Goal: Task Accomplishment & Management: Complete application form

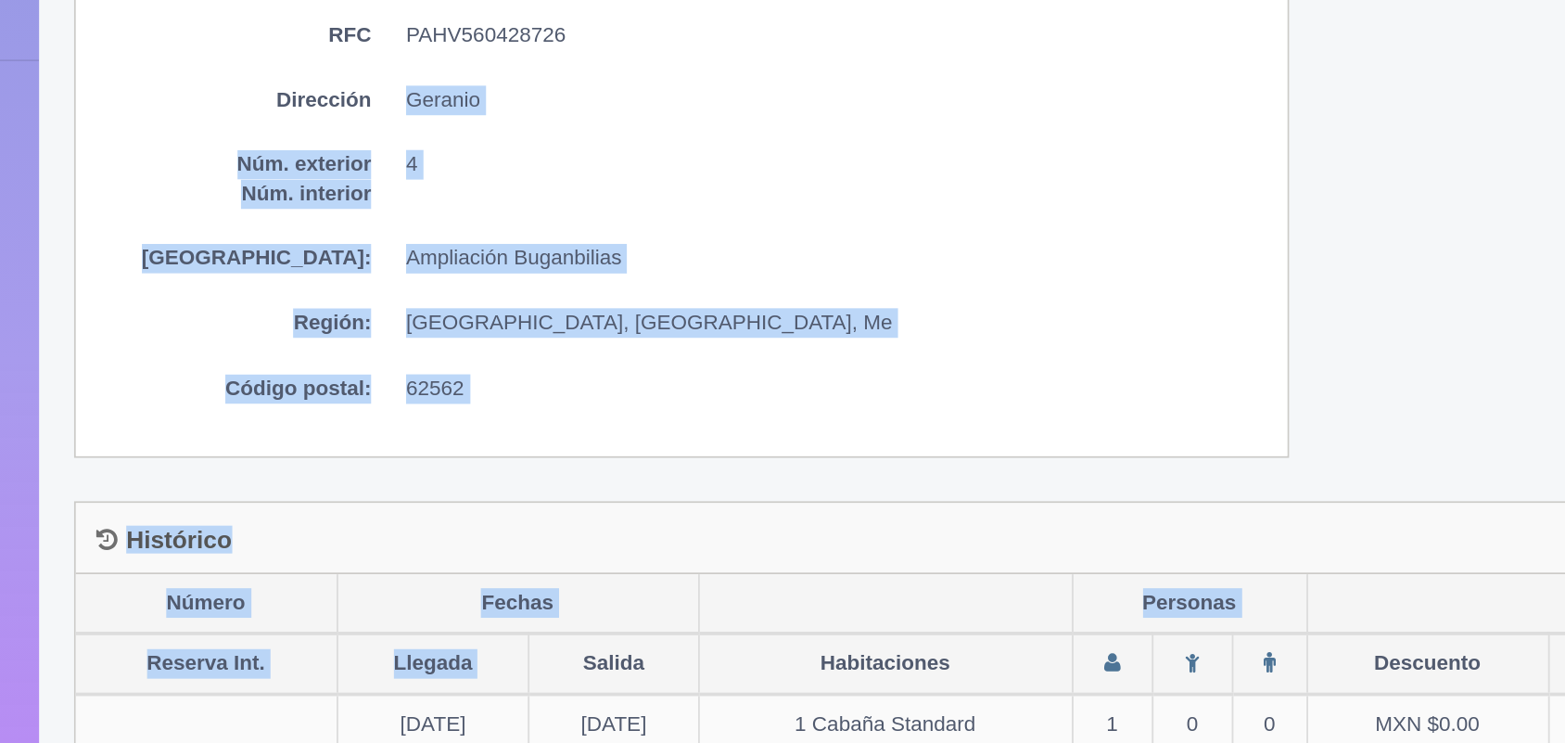
scroll to position [1068, 0]
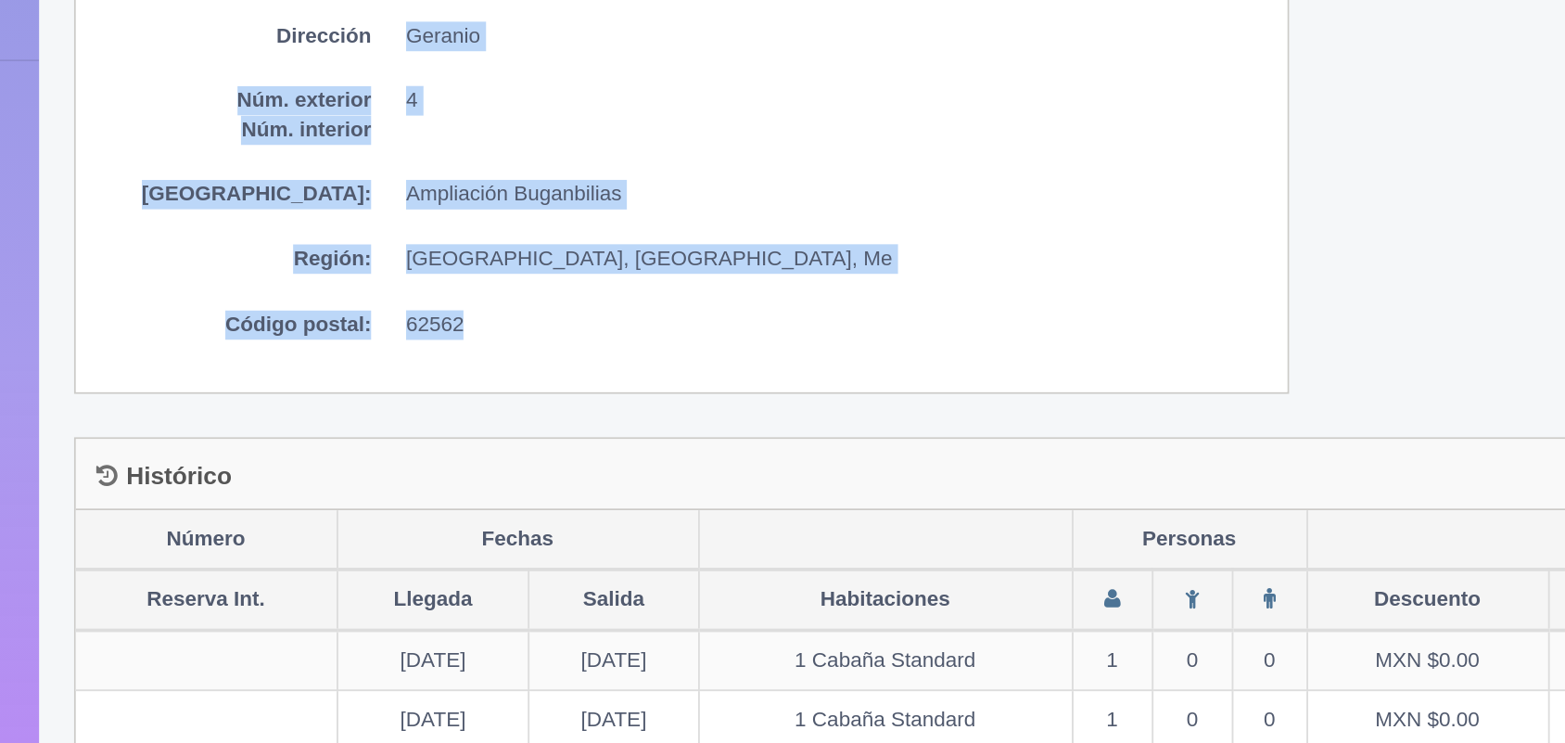
drag, startPoint x: 402, startPoint y: 520, endPoint x: 464, endPoint y: 508, distance: 62.4
click at [464, 508] on div "Nombre / Razón Social Verónica Plata Hernandez Regimen Fiscal RFC PAHV560428726…" at bounding box center [546, 394] width 646 height 321
drag, startPoint x: 366, startPoint y: 407, endPoint x: 571, endPoint y: 385, distance: 206.1
click at [571, 385] on div "Nombre / Razón Social Verónica Plata Hernandez Regimen Fiscal RFC PAHV560428726…" at bounding box center [546, 394] width 646 height 321
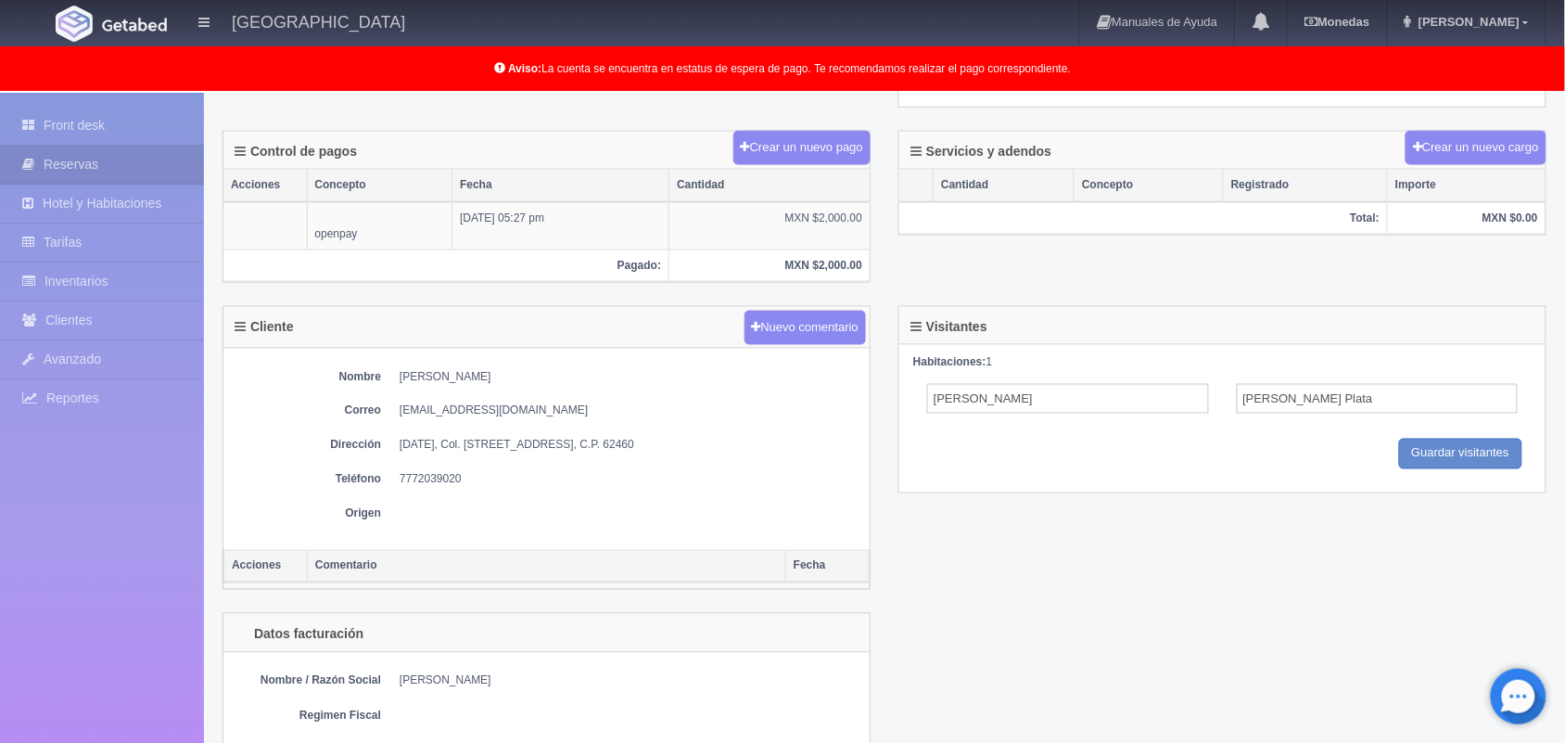
scroll to position [646, 0]
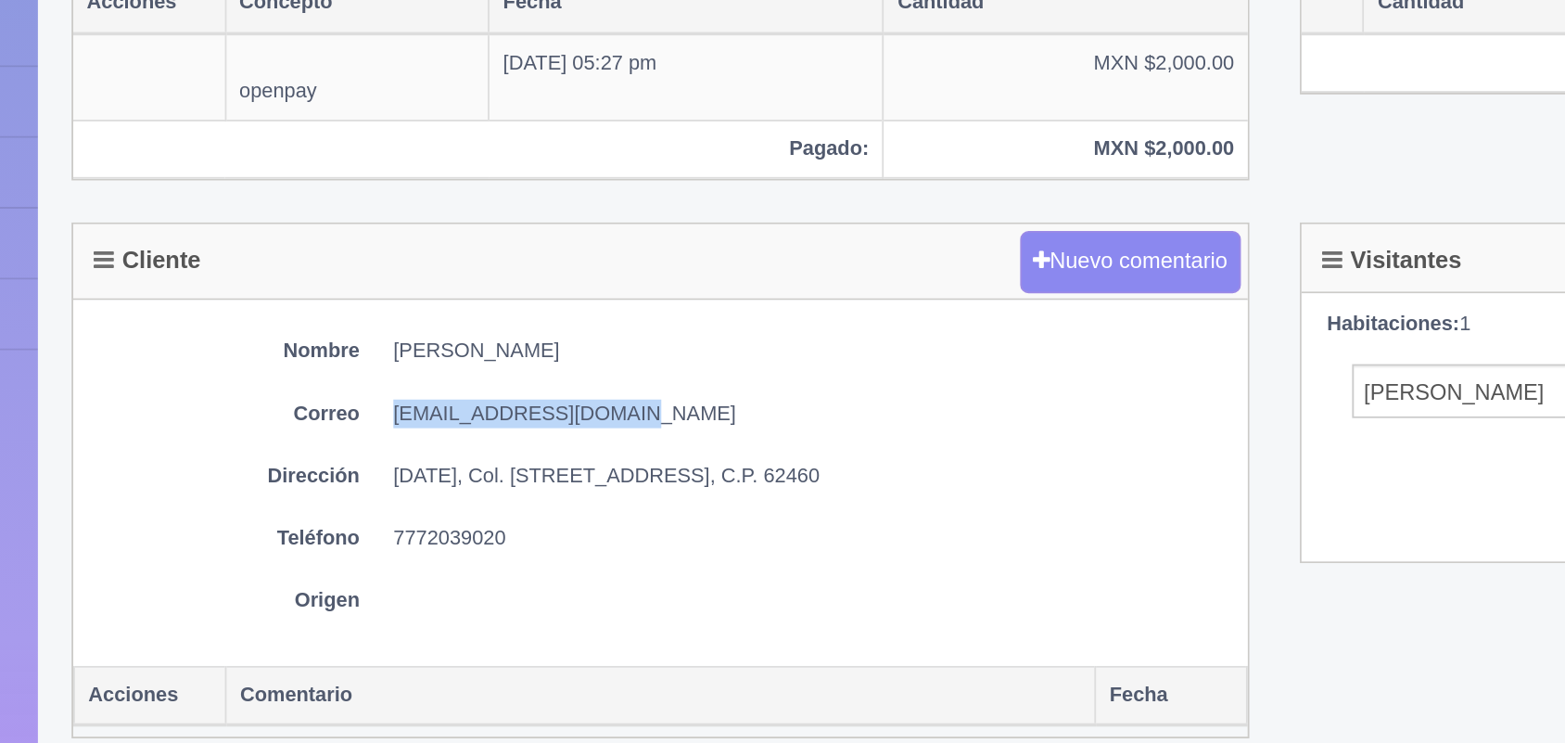
drag, startPoint x: 400, startPoint y: 418, endPoint x: 550, endPoint y: 420, distance: 150.2
click at [550, 420] on dd "davidmoranmx@gmail.com" at bounding box center [630, 414] width 461 height 16
copy dd "davidmoranmx@gmail.com"
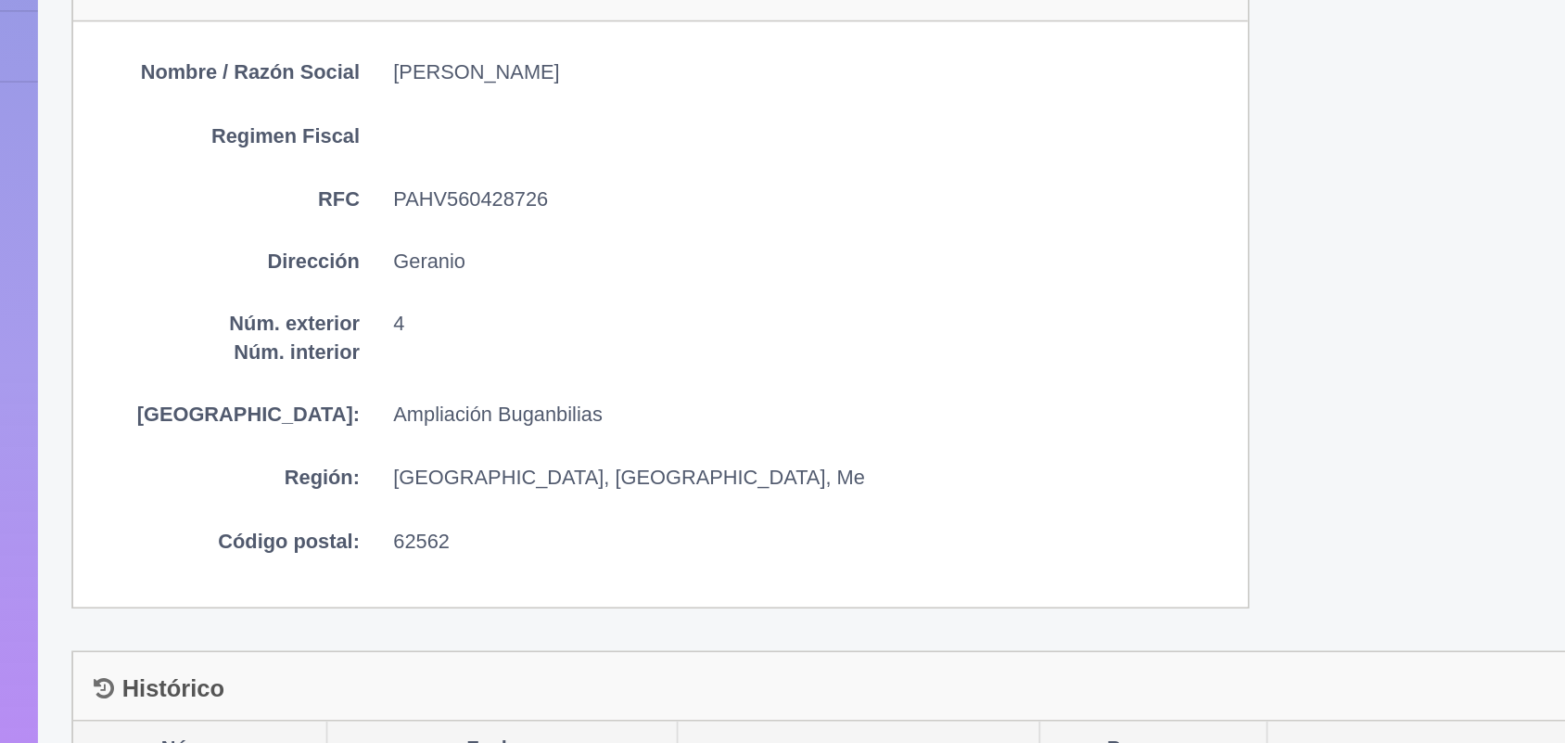
scroll to position [957, 0]
drag, startPoint x: 401, startPoint y: 450, endPoint x: 518, endPoint y: 445, distance: 116.9
click at [518, 445] on dd "PAHV560428726" at bounding box center [630, 443] width 461 height 16
copy dd "PAHV560428726"
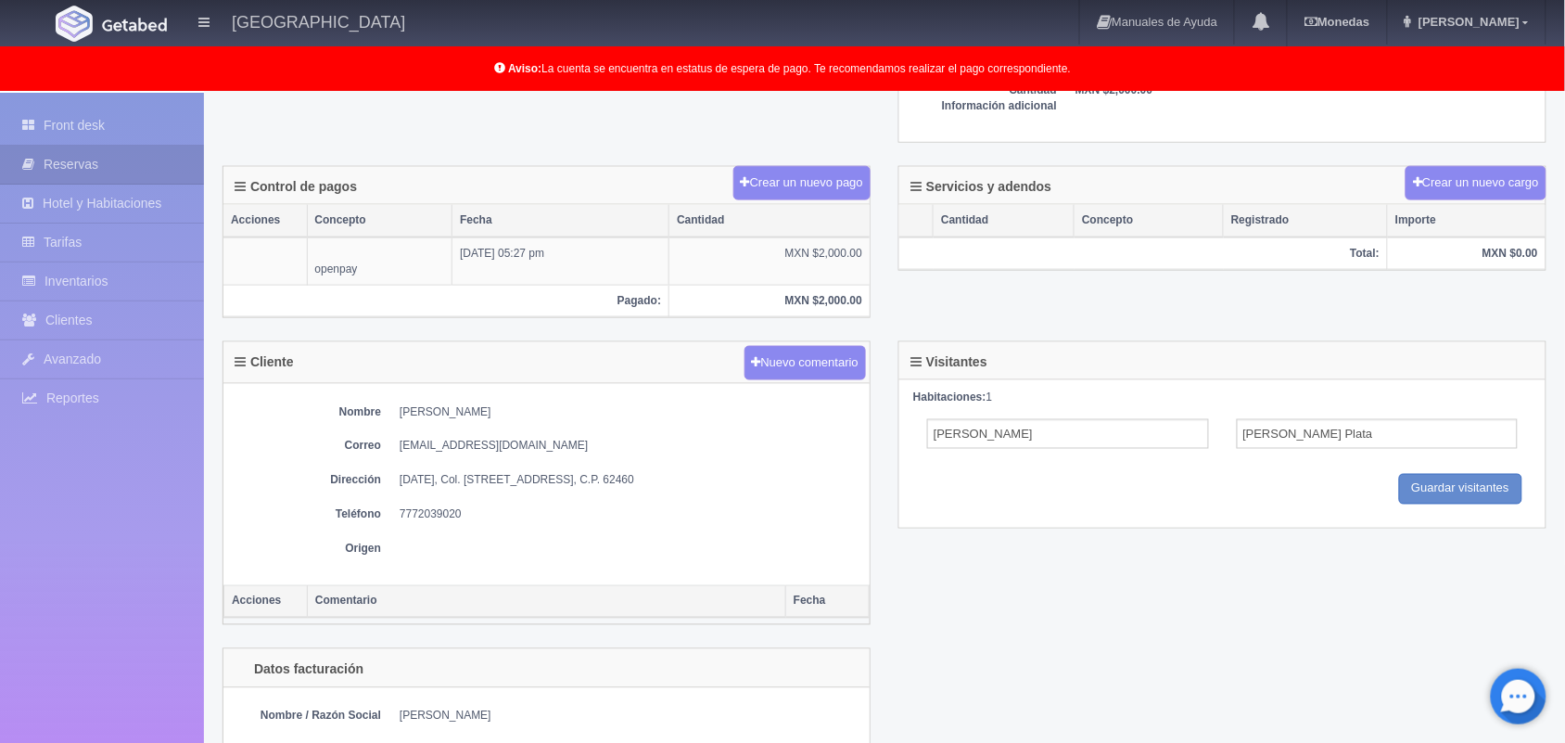
scroll to position [0, 0]
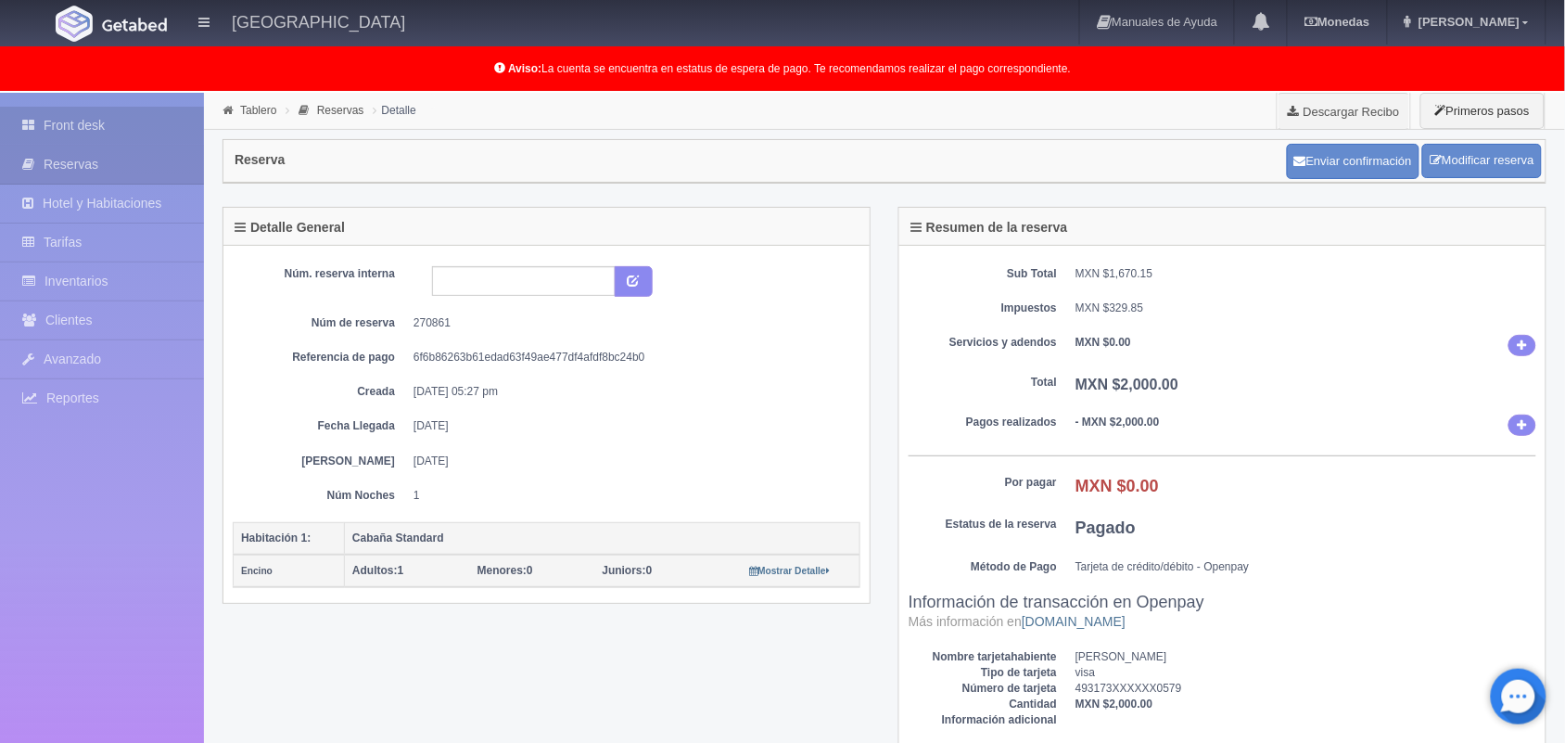
click at [98, 123] on link "Front desk" at bounding box center [102, 126] width 204 height 38
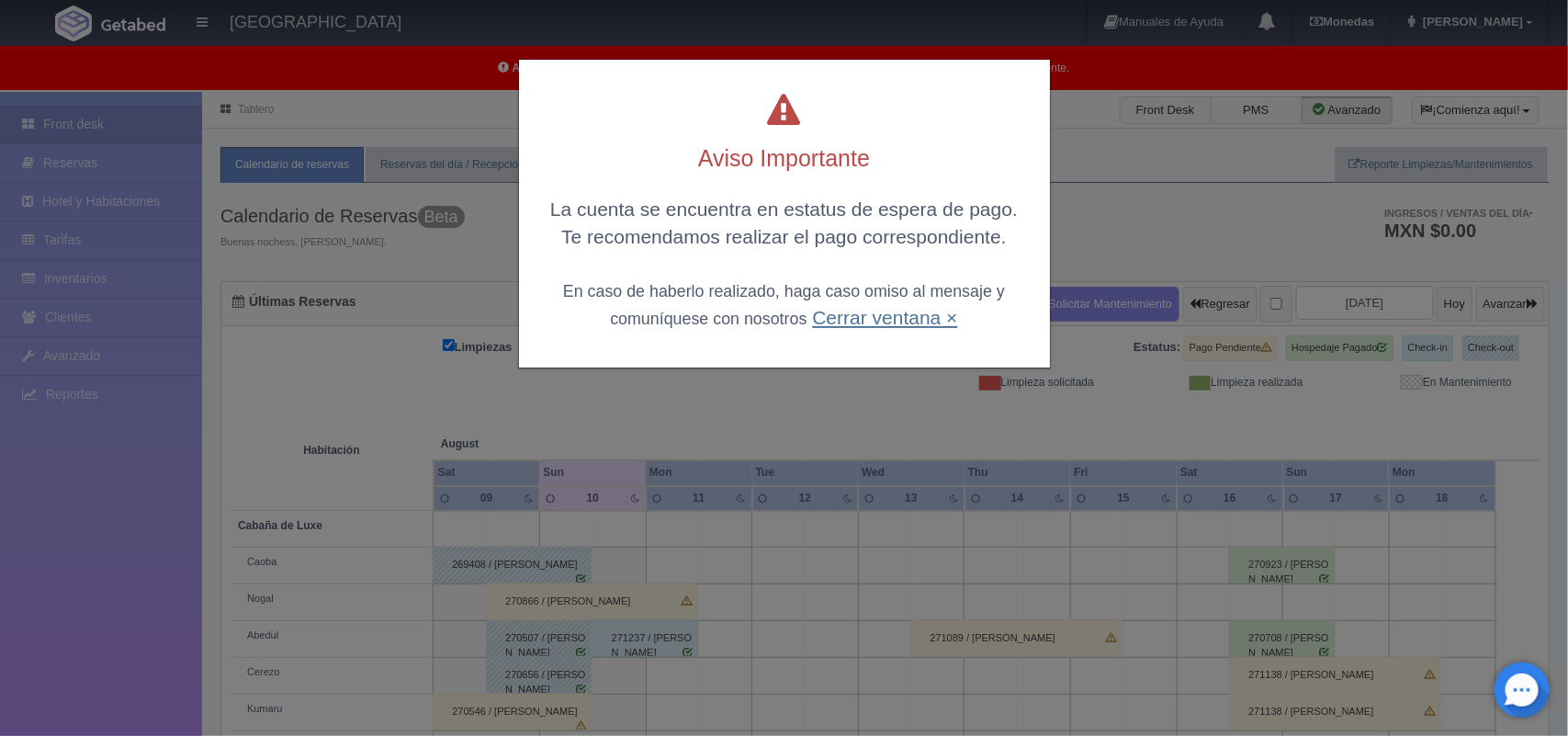
click at [916, 322] on link "Cerrar ventana ×" at bounding box center [884, 317] width 145 height 21
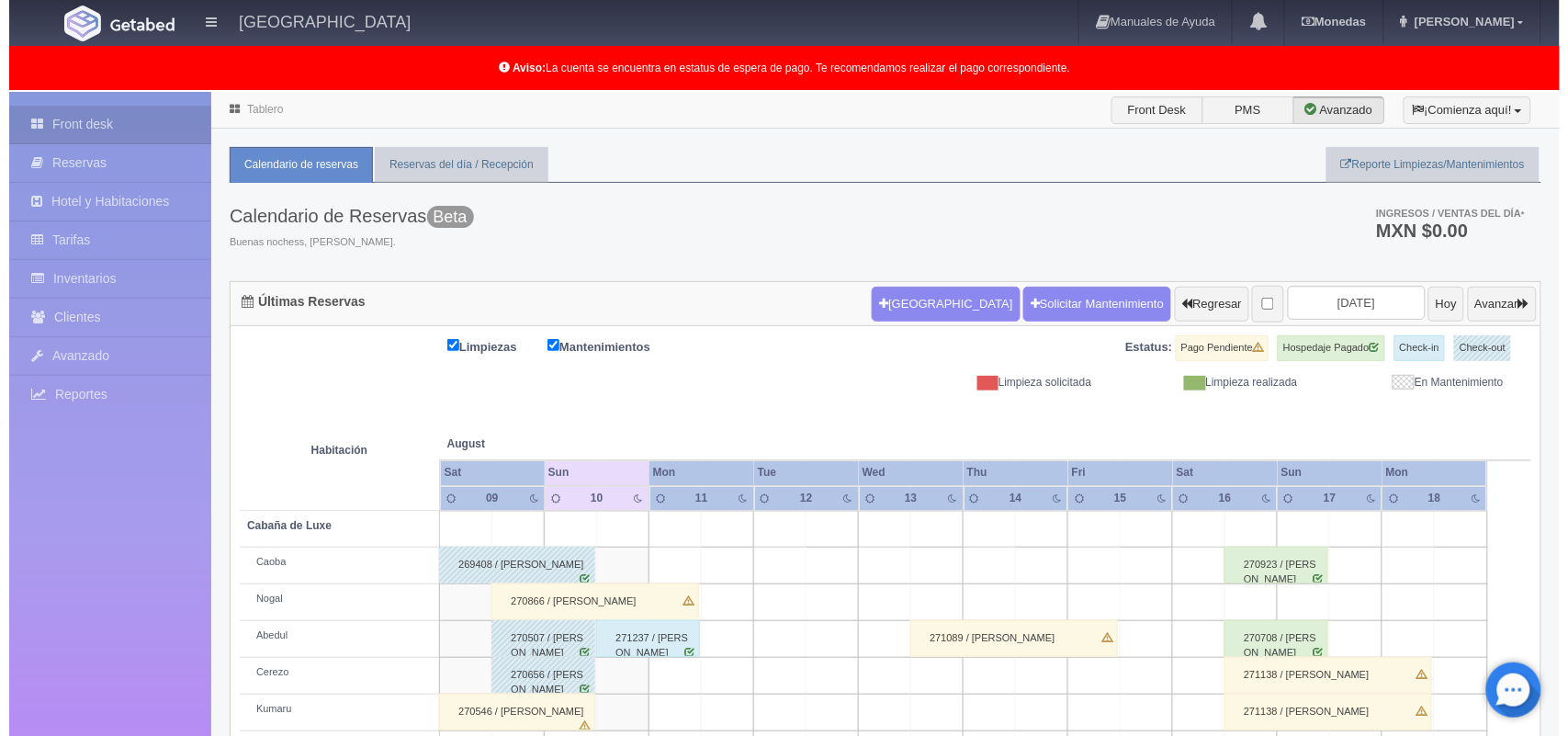
scroll to position [256, 0]
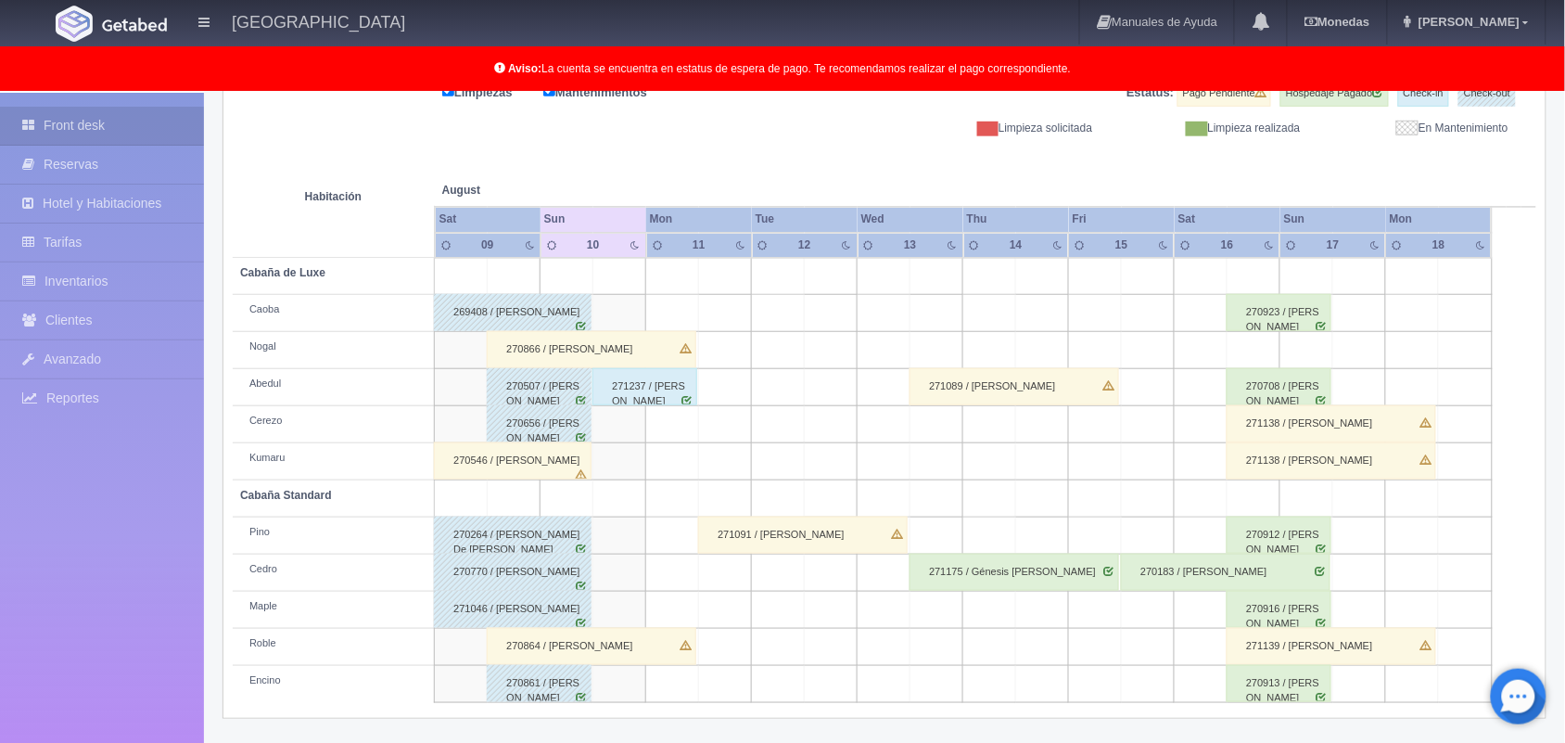
click at [714, 343] on td at bounding box center [725, 350] width 53 height 37
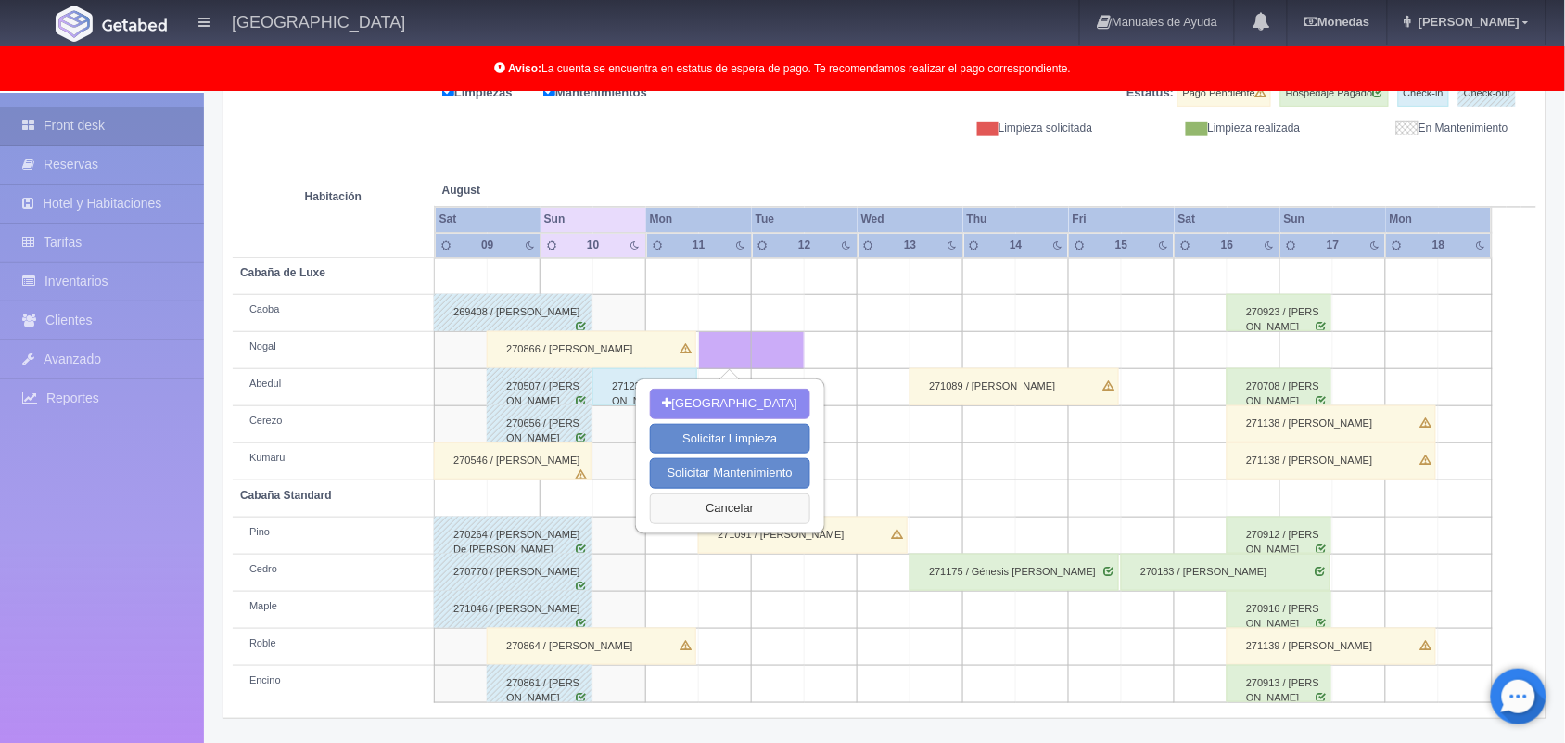
click at [746, 512] on button "Cancelar" at bounding box center [730, 508] width 160 height 31
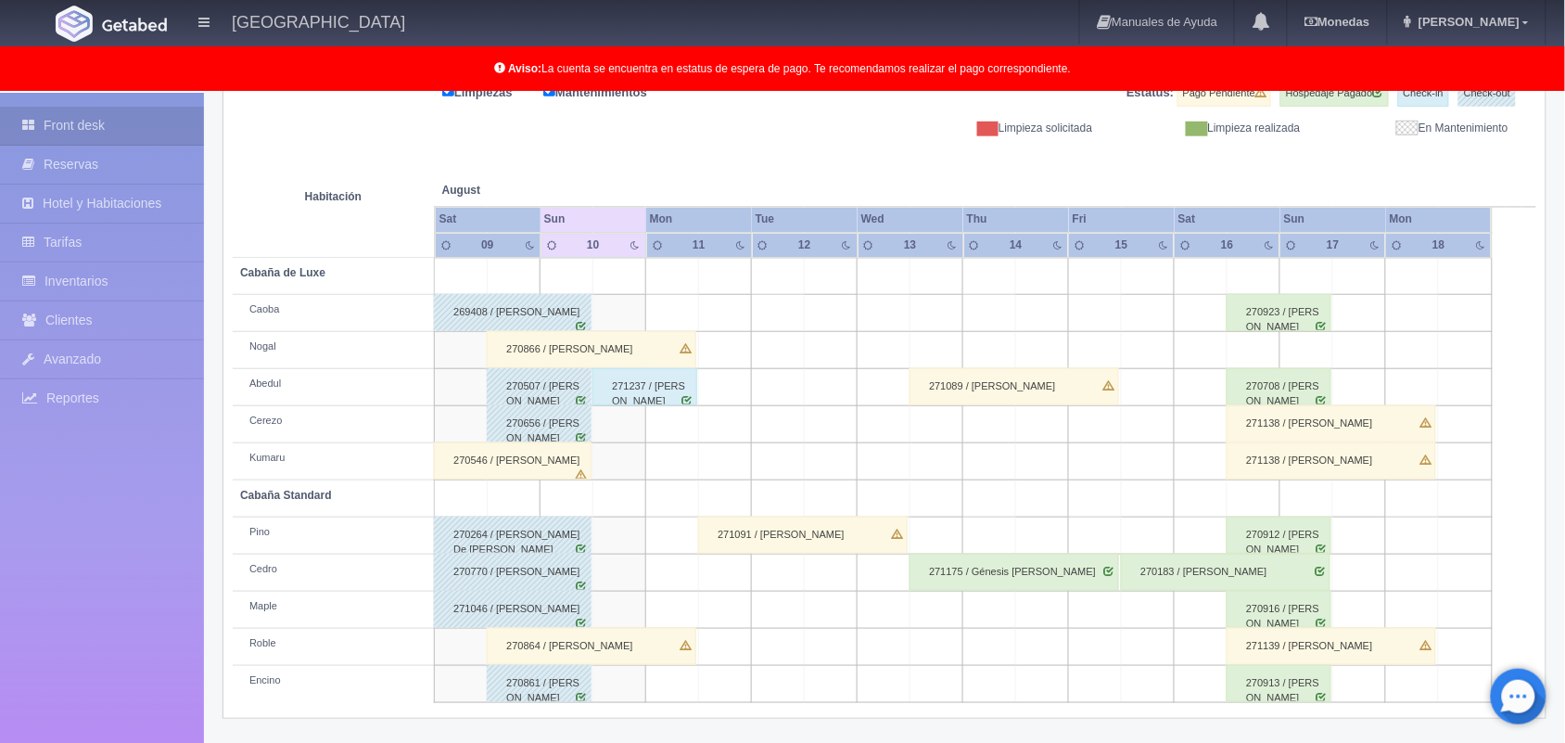
click at [652, 315] on td at bounding box center [672, 313] width 53 height 37
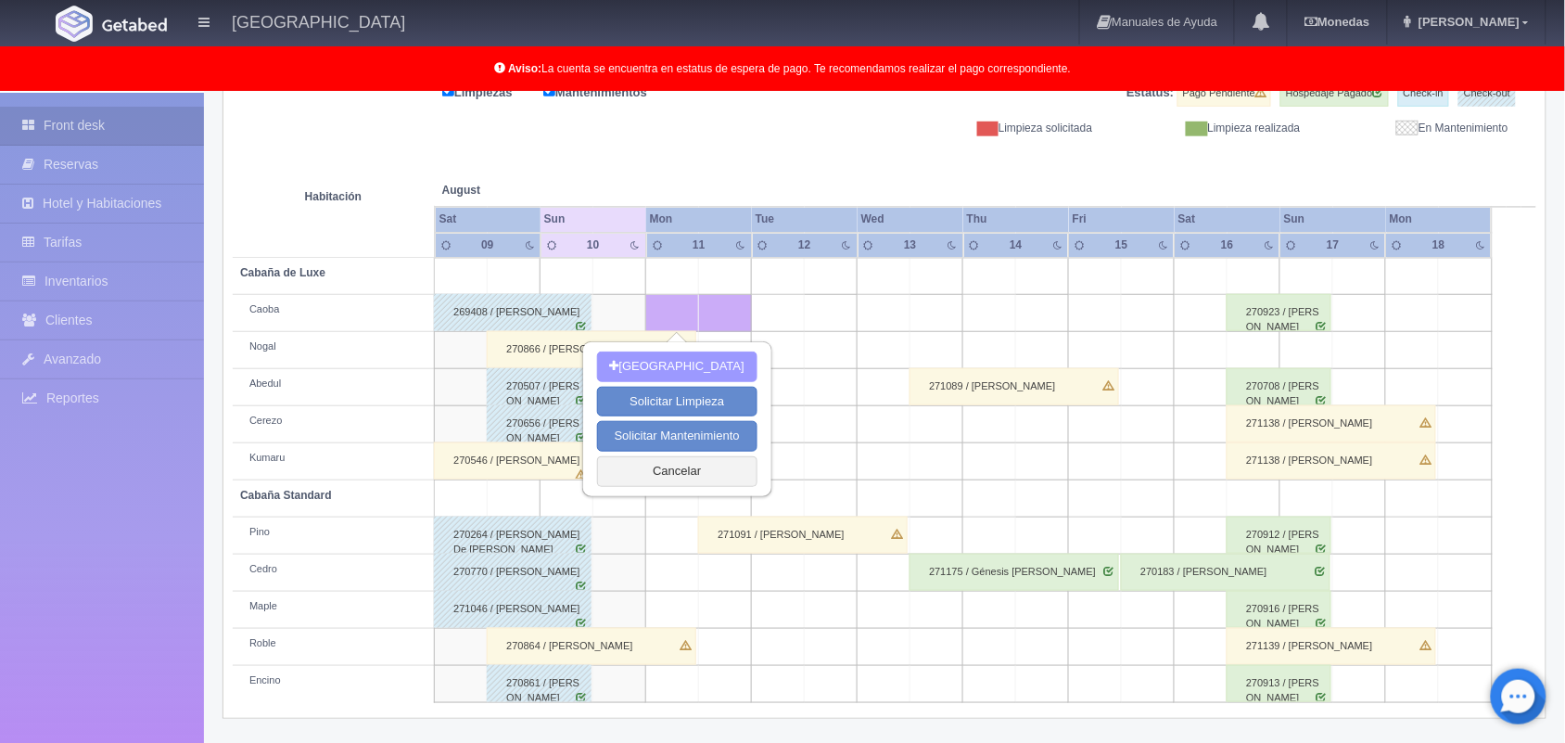
click at [669, 355] on button "[GEOGRAPHIC_DATA]" at bounding box center [677, 366] width 160 height 31
type input "[DATE]"
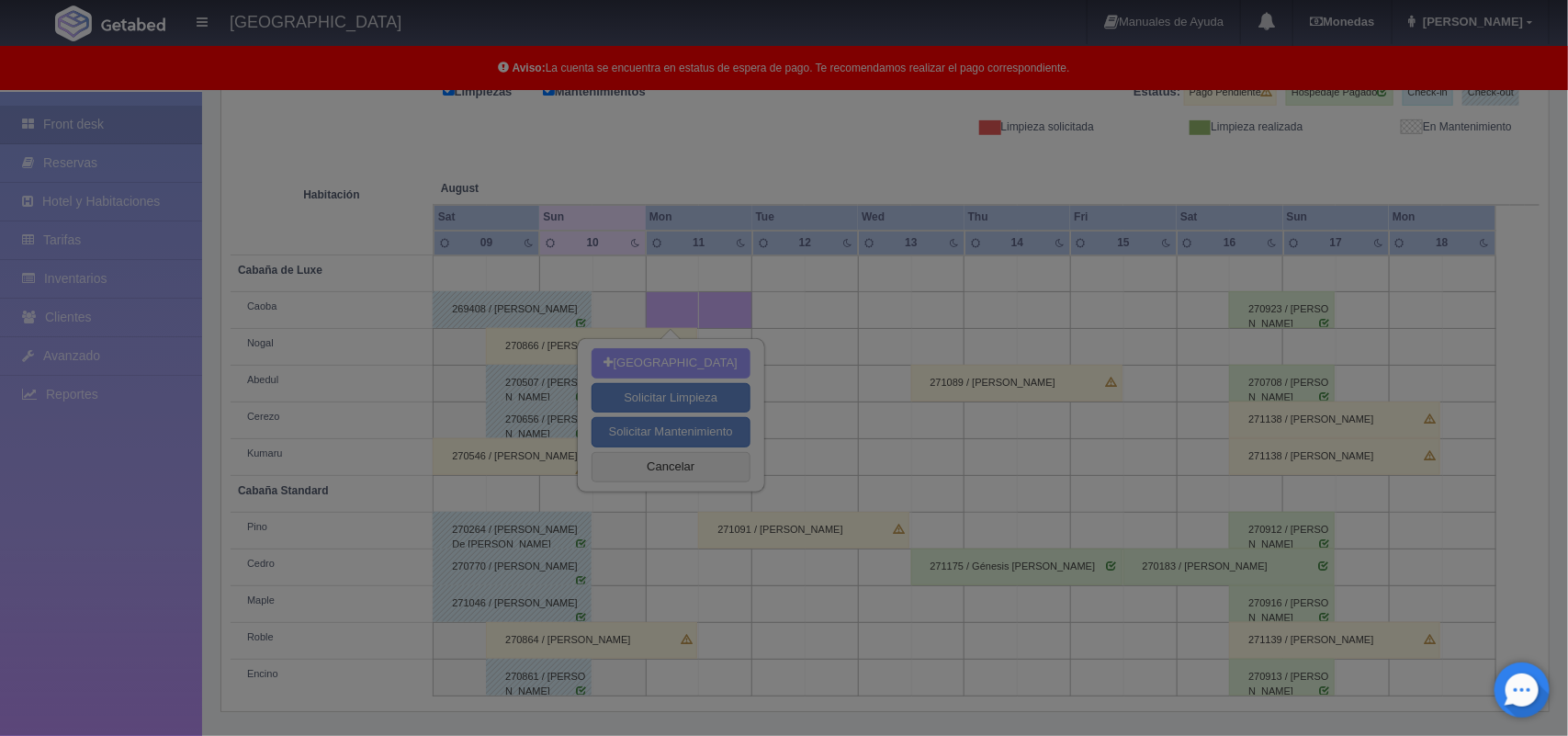
scroll to position [255, 0]
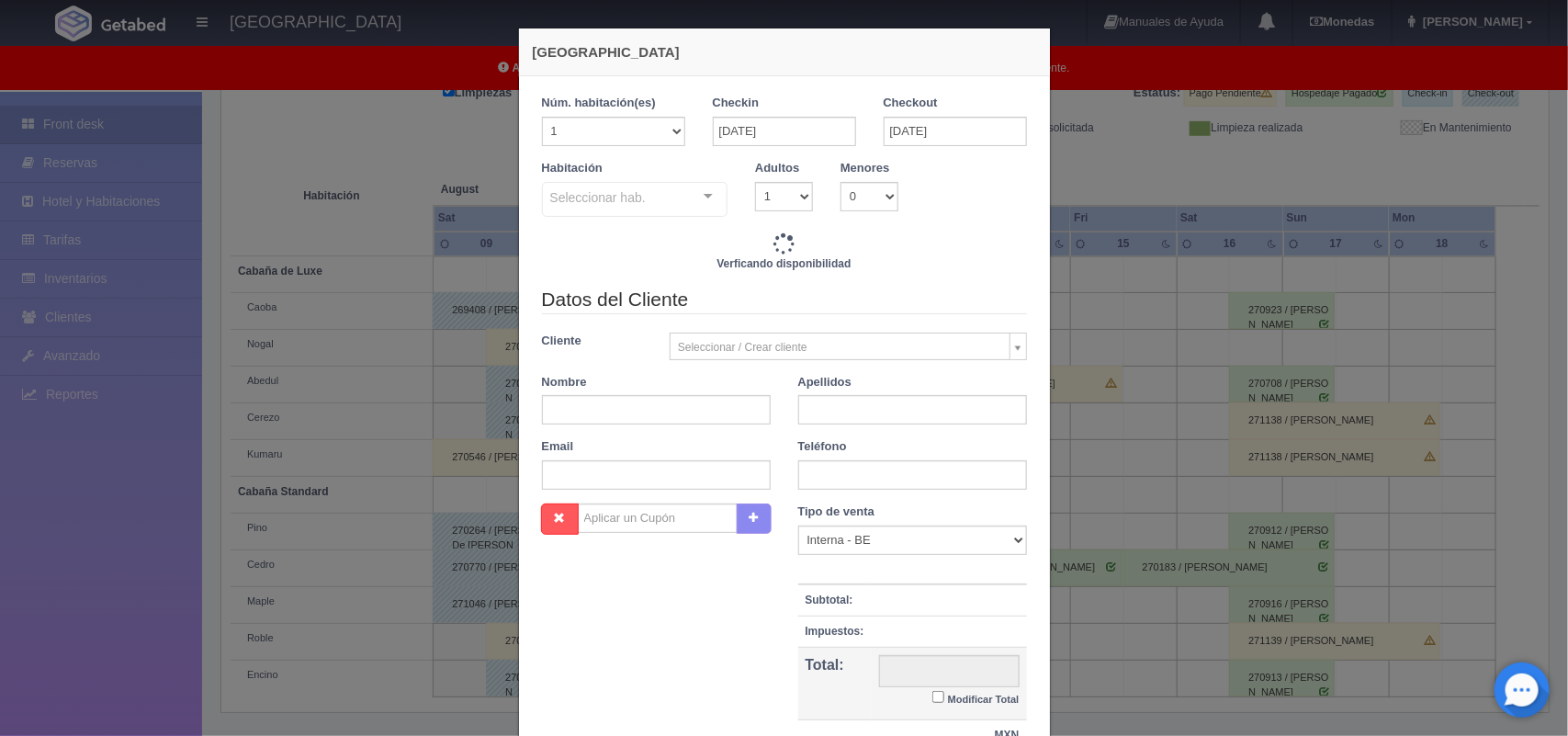
checkbox input "false"
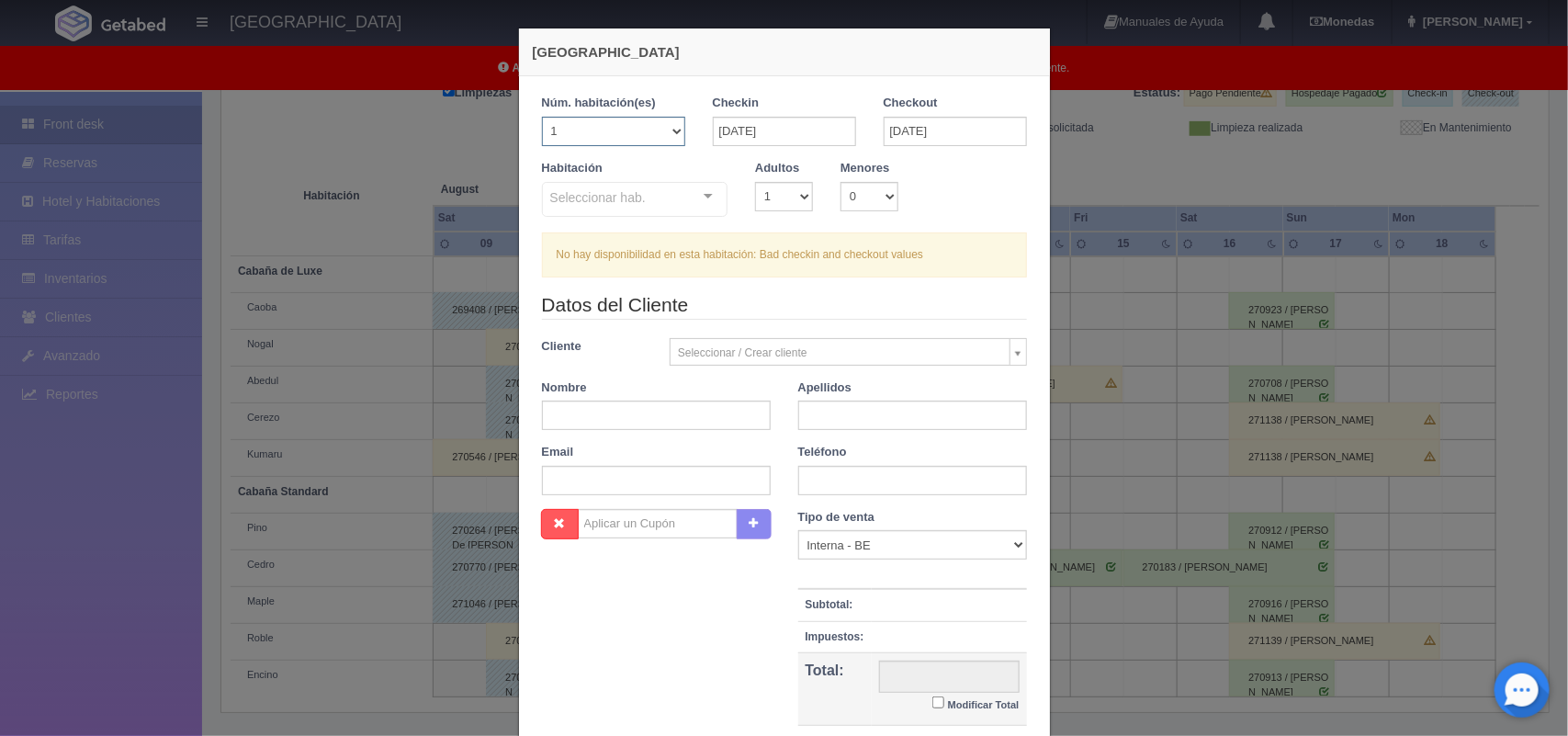
click at [666, 135] on select "1 2 3 4 5 6 7 8 9 10 11 12 13 14 15 16 17 18 19 20" at bounding box center [614, 132] width 144 height 30
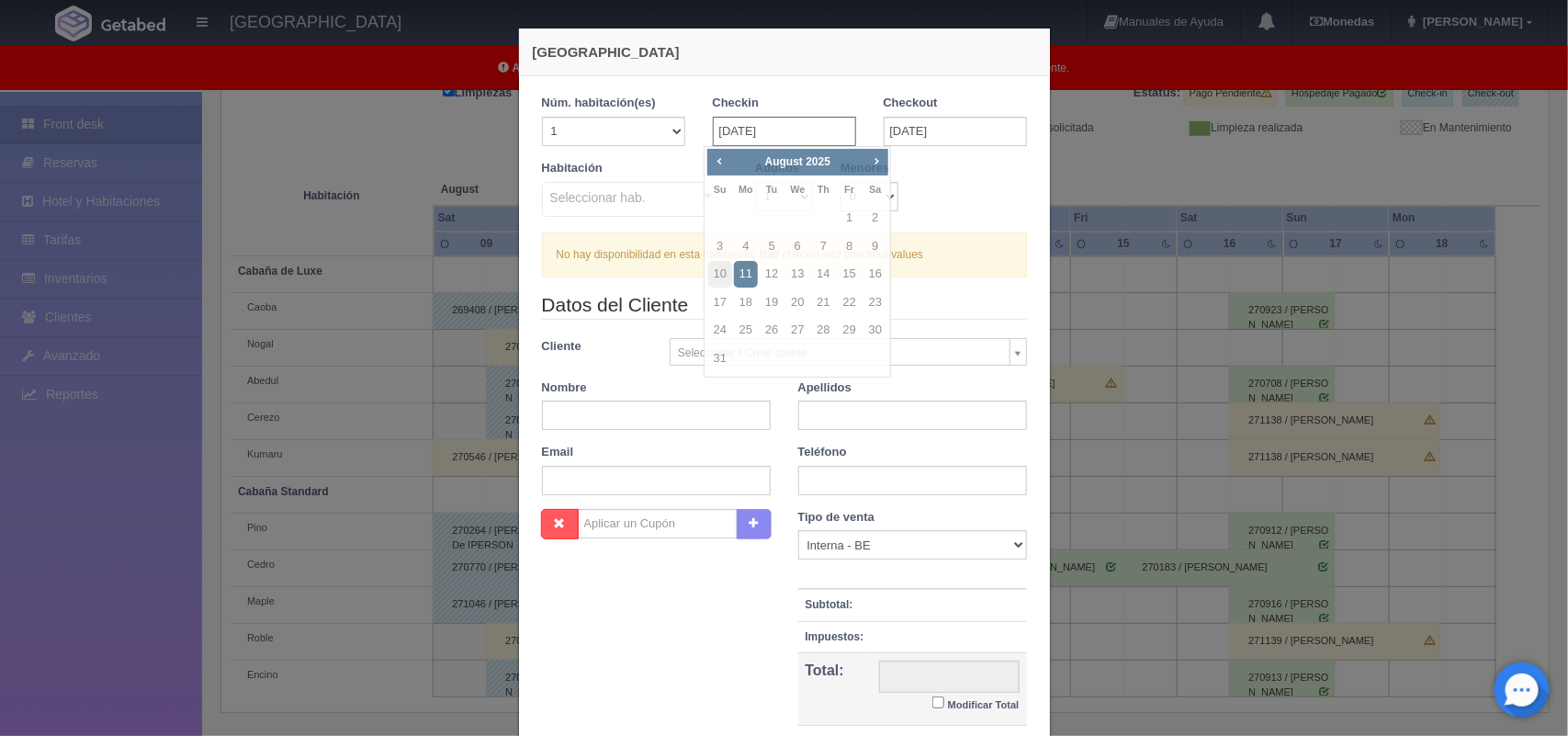
click at [790, 134] on input "[DATE]" at bounding box center [784, 132] width 144 height 30
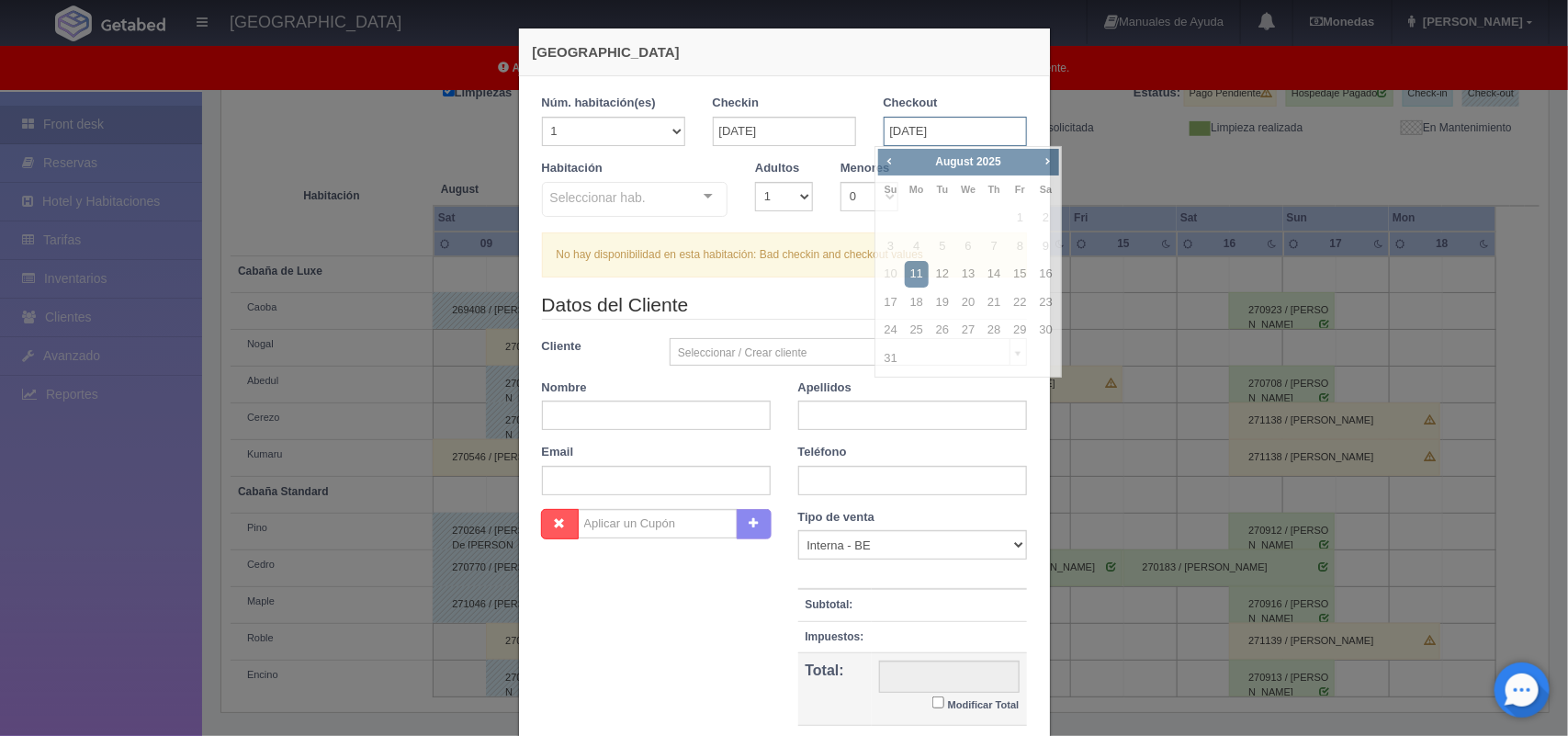
click at [955, 134] on input "[DATE]" at bounding box center [955, 132] width 144 height 30
click at [942, 263] on link "12" at bounding box center [943, 273] width 24 height 27
type input "[DATE]"
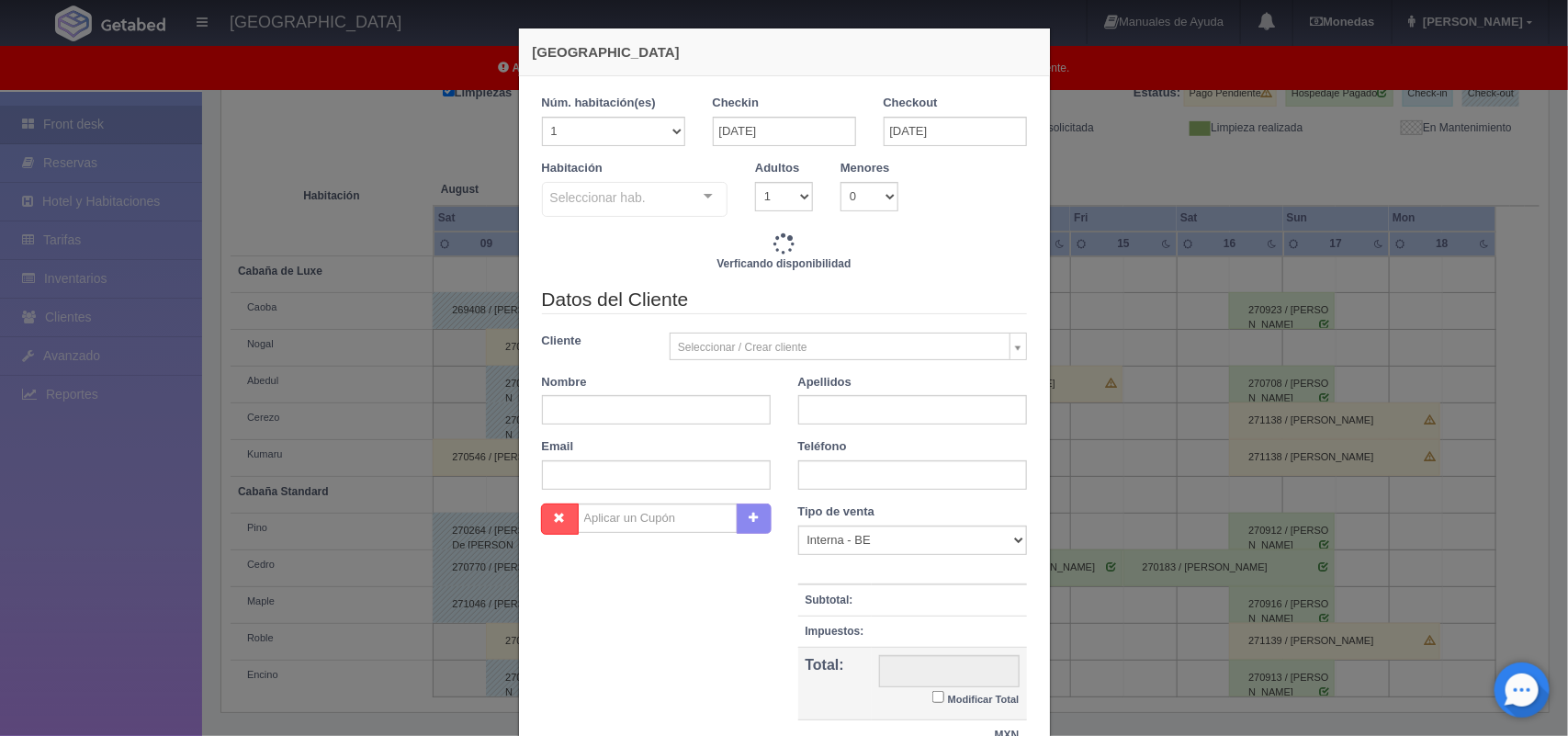
checkbox input "false"
type input "1500.00"
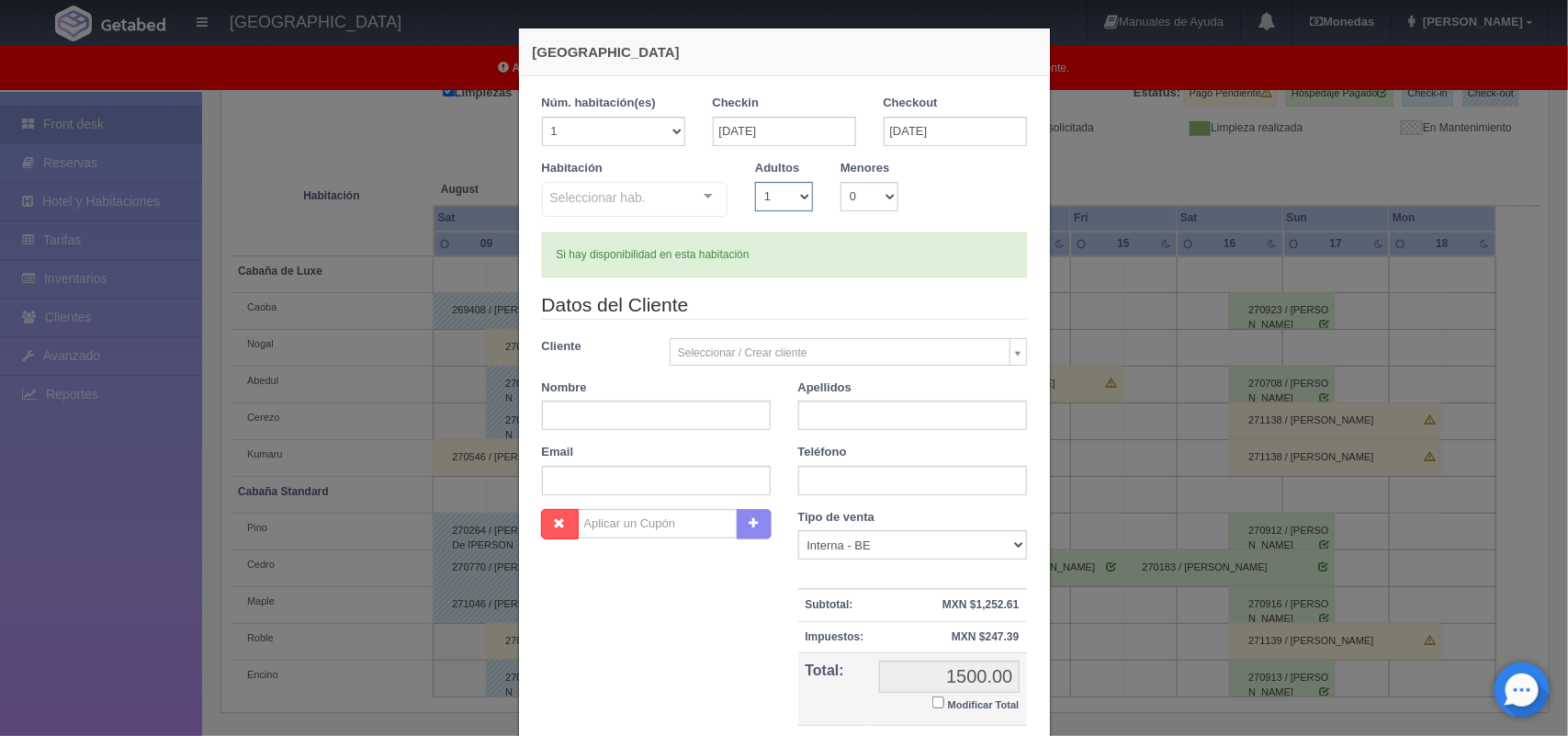
click at [790, 199] on select "1 2 3 4 5 6 7 8 9 10" at bounding box center [784, 197] width 57 height 30
checkbox input "false"
select select "2"
click at [755, 182] on select "1 2 3 4 5 6 7 8 9 10" at bounding box center [784, 197] width 57 height 30
checkbox input "false"
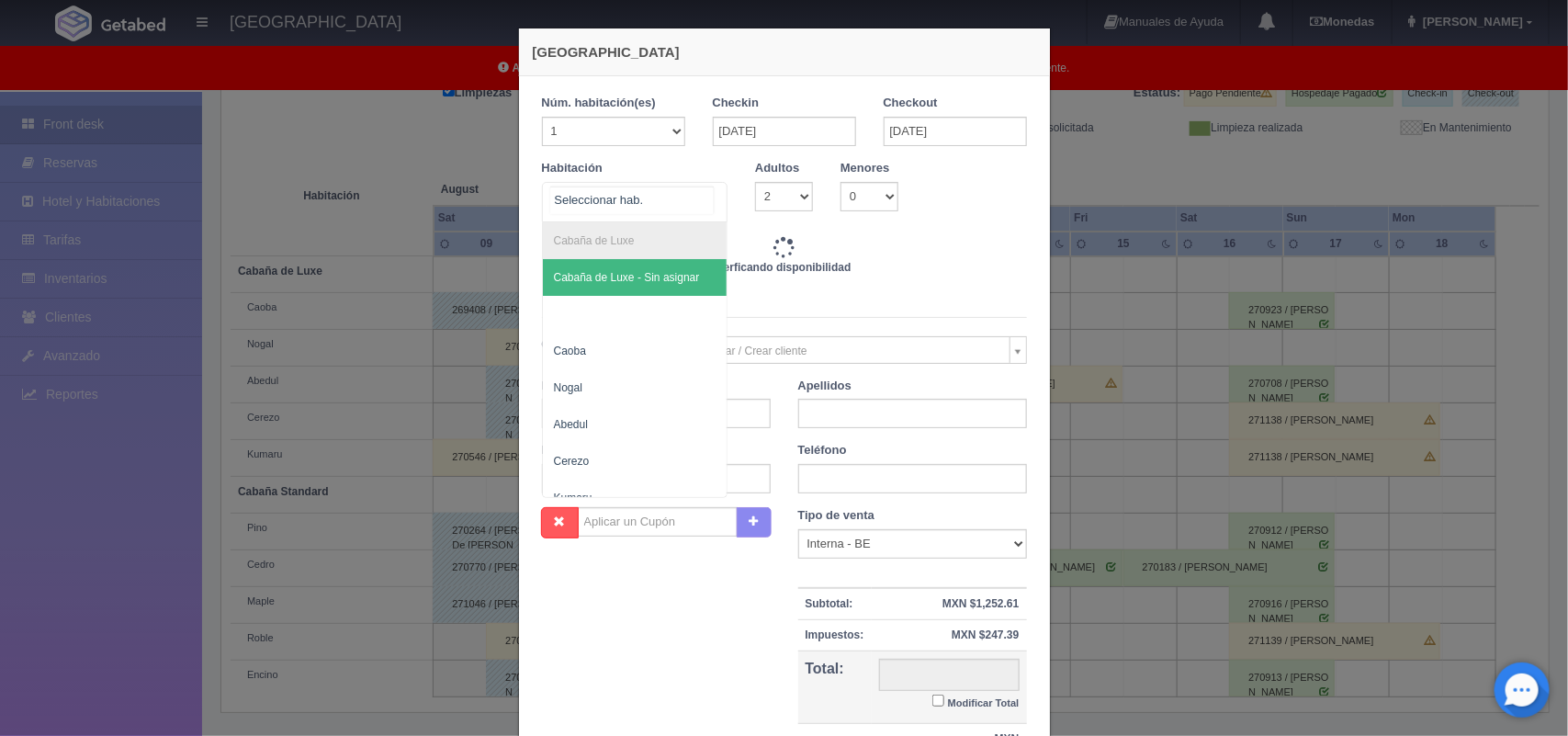
type input "1500.00"
checkbox input "false"
click at [694, 194] on div "Cabaña de Luxe Cabaña de Luxe - Sin asignar Caoba Nogal [PERSON_NAME] Cabaña St…" at bounding box center [635, 202] width 186 height 41
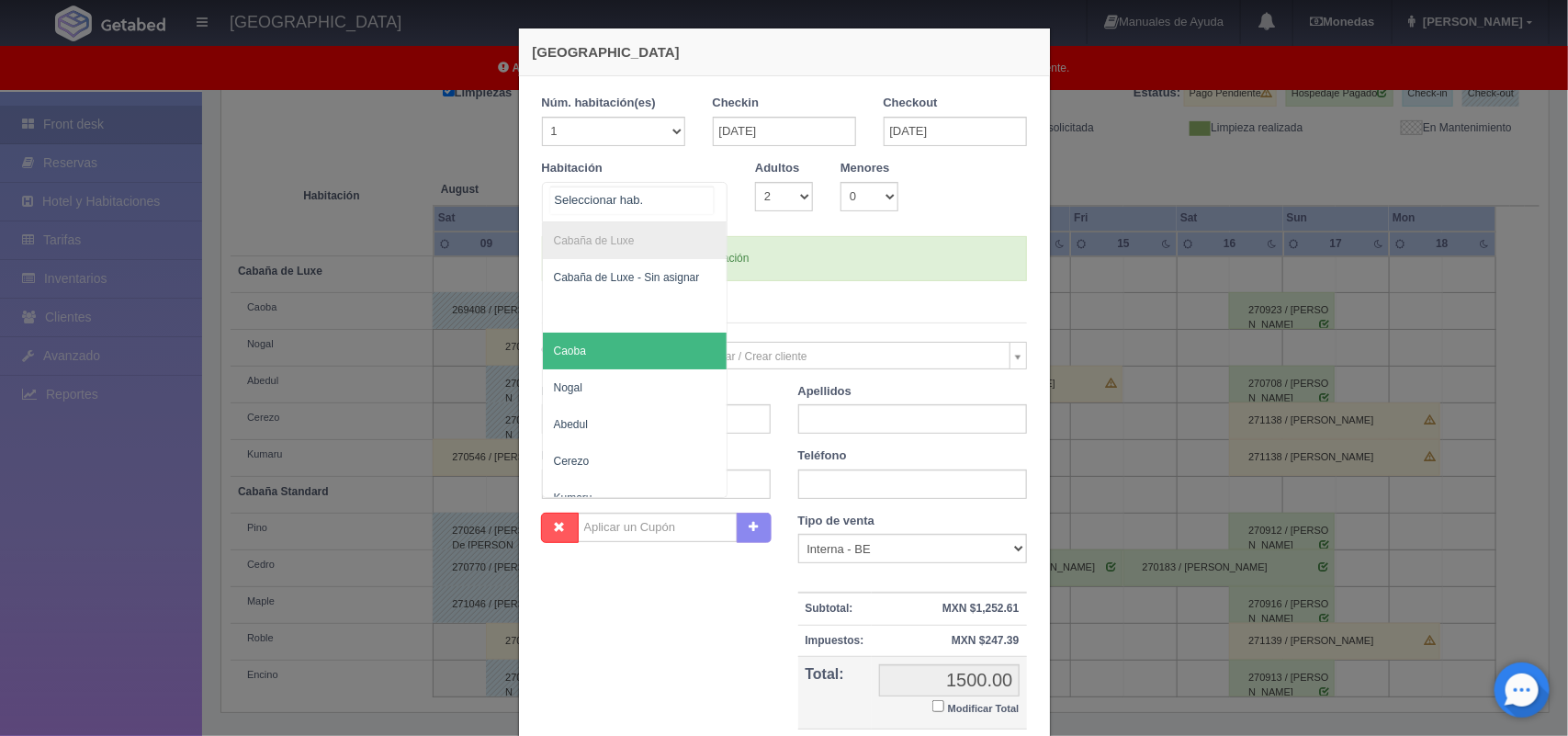
click at [643, 346] on span "Caoba" at bounding box center [635, 351] width 184 height 37
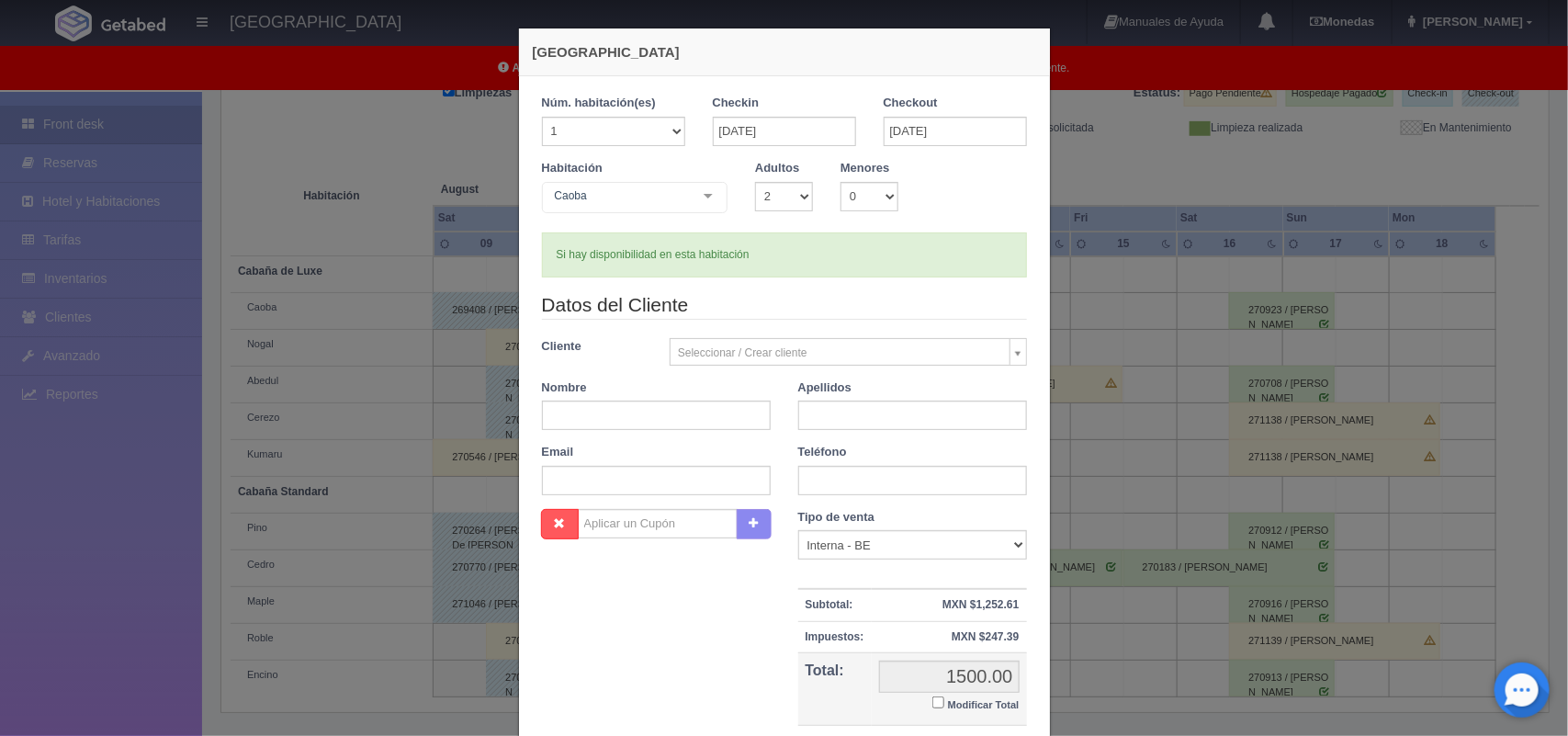
checkbox input "false"
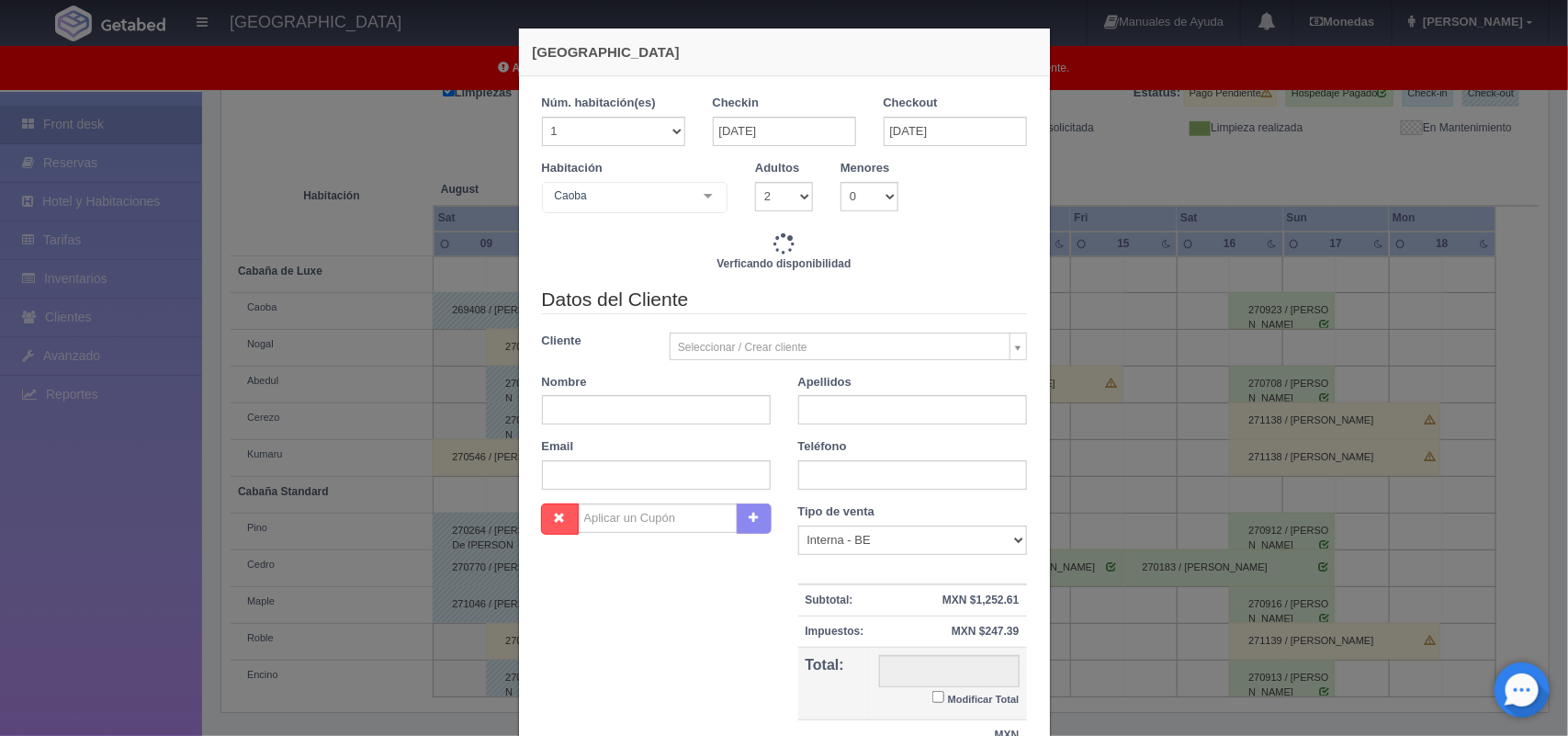
type input "1500.00"
checkbox input "false"
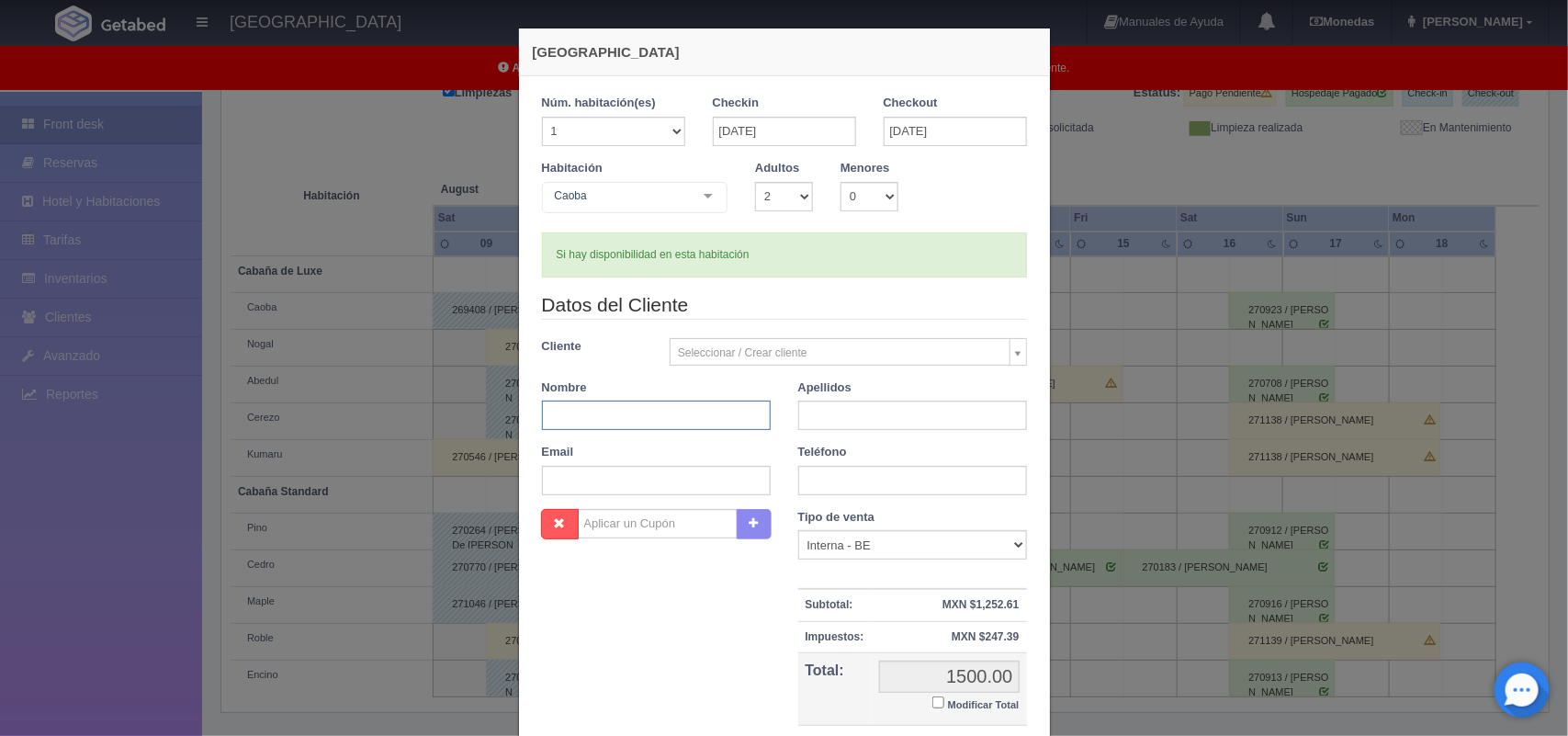
click at [570, 418] on input "text" at bounding box center [656, 415] width 229 height 30
paste input "[PERSON_NAME]"
type input "[PERSON_NAME]"
click at [799, 416] on input "text" at bounding box center [913, 415] width 229 height 30
paste input "[PERSON_NAME]"
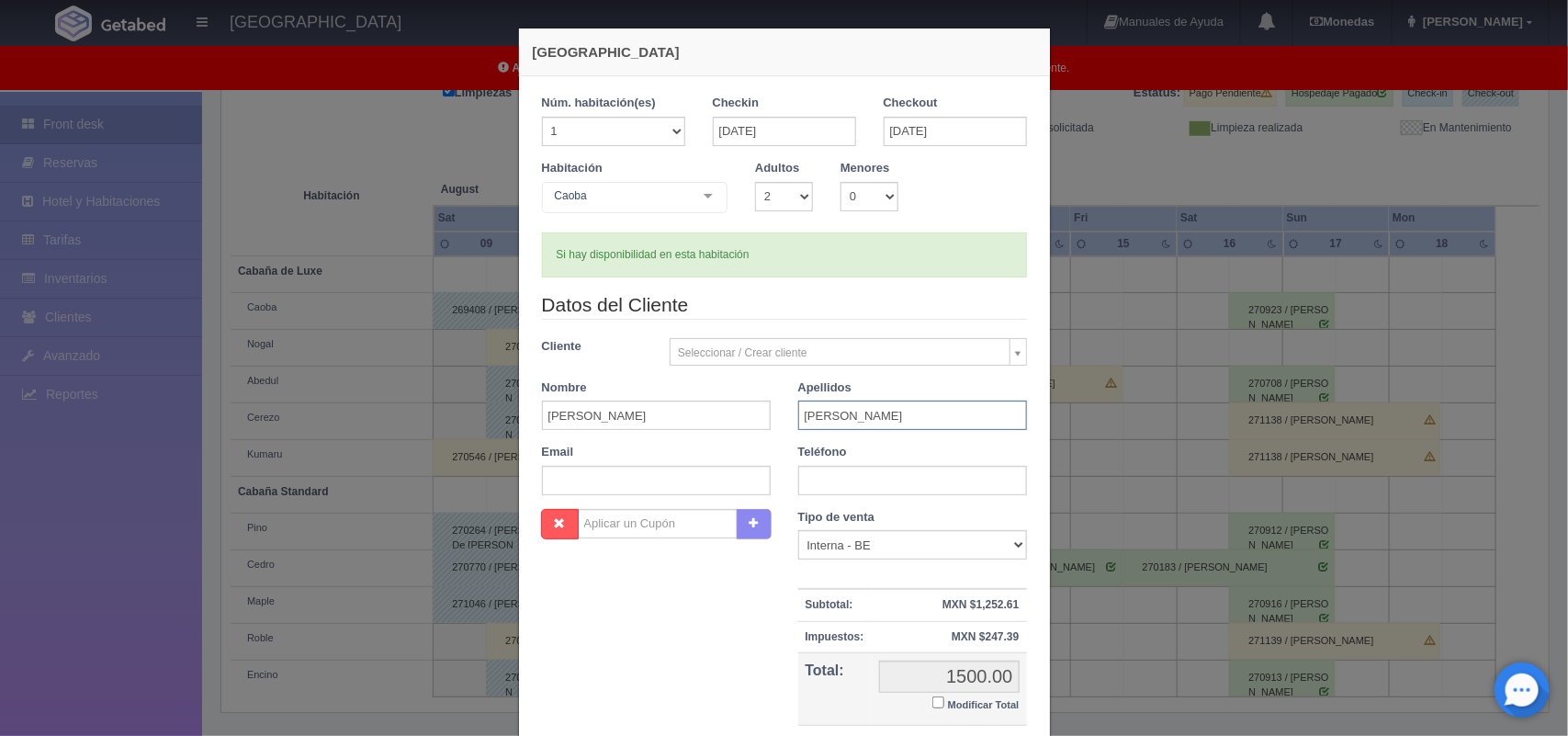
type input "[PERSON_NAME]"
click at [873, 475] on input "text" at bounding box center [913, 480] width 229 height 30
paste input "55 7914 3935"
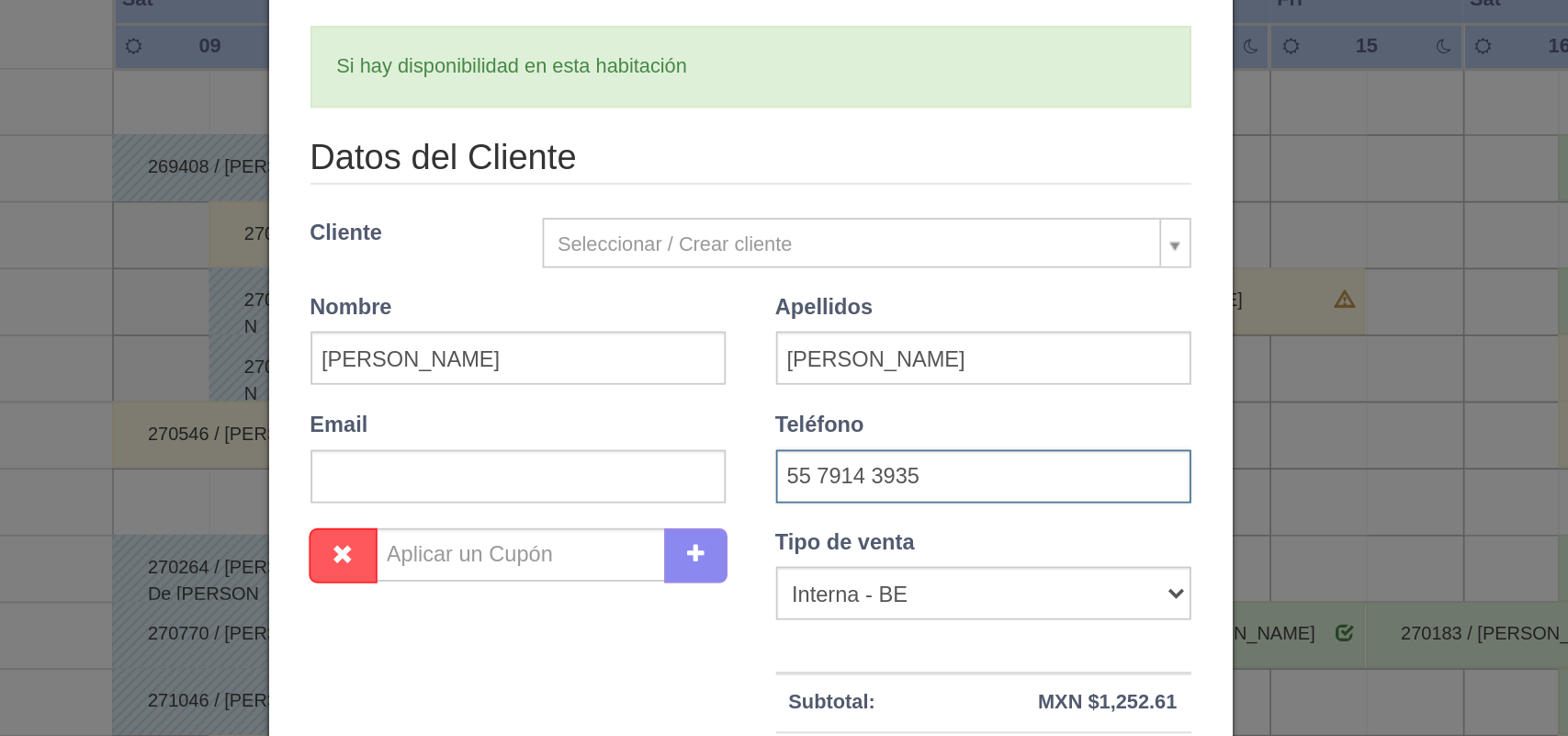
click at [812, 480] on input "55 7914 3935" at bounding box center [913, 480] width 229 height 30
click at [840, 476] on input "557914 3935" at bounding box center [913, 480] width 229 height 30
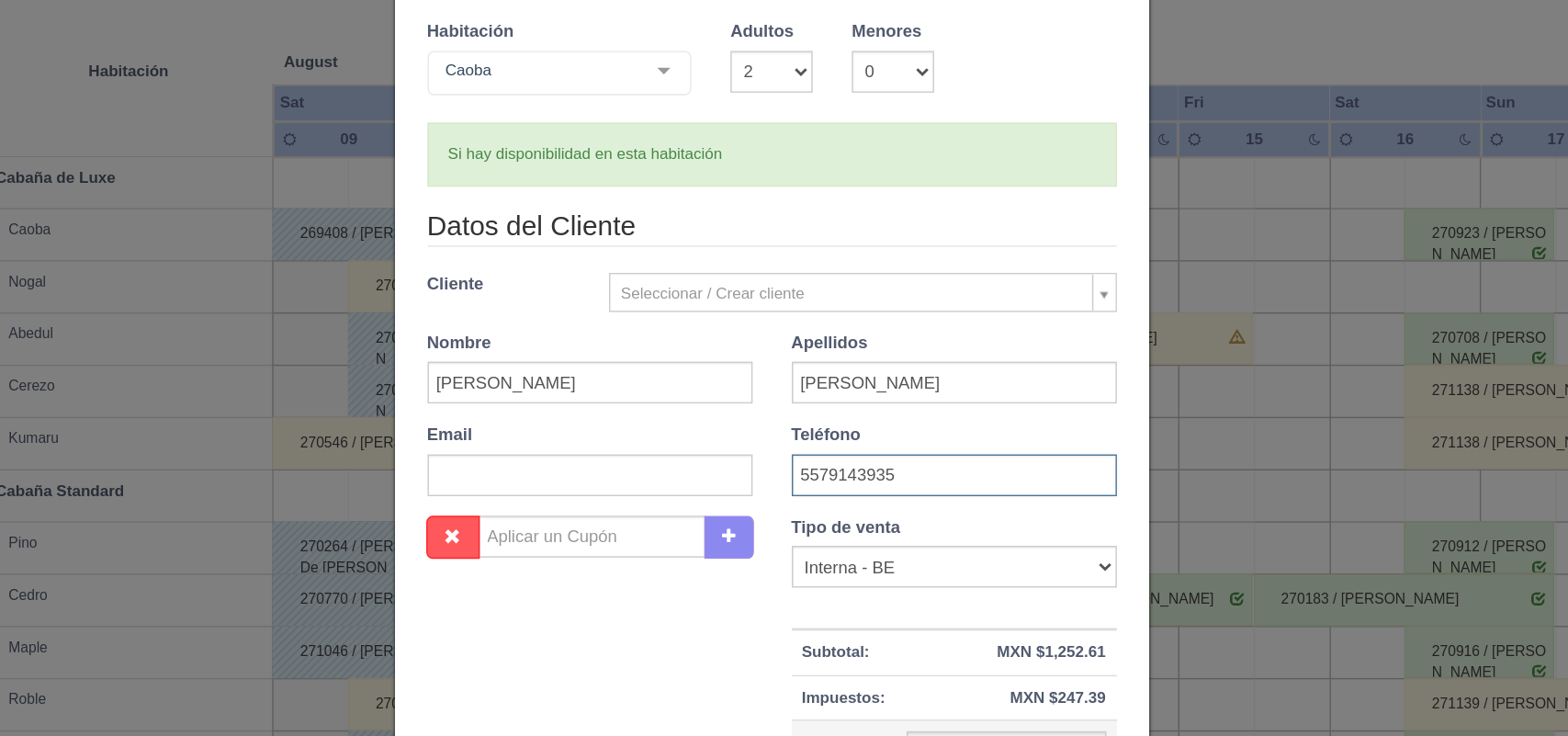
scroll to position [168, 0]
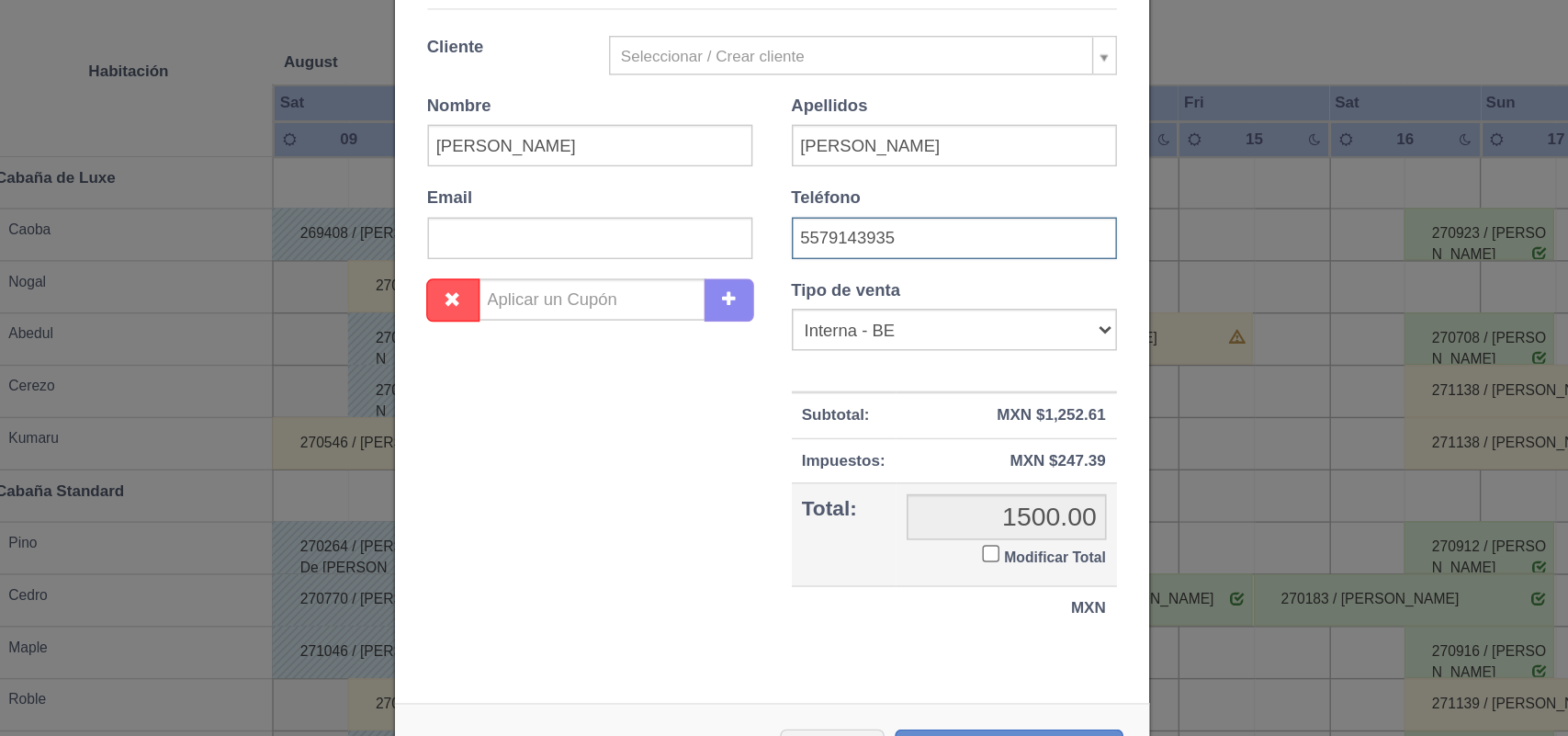
type input "5579143935"
click at [933, 532] on input "Modificar Total" at bounding box center [939, 535] width 12 height 12
checkbox input "true"
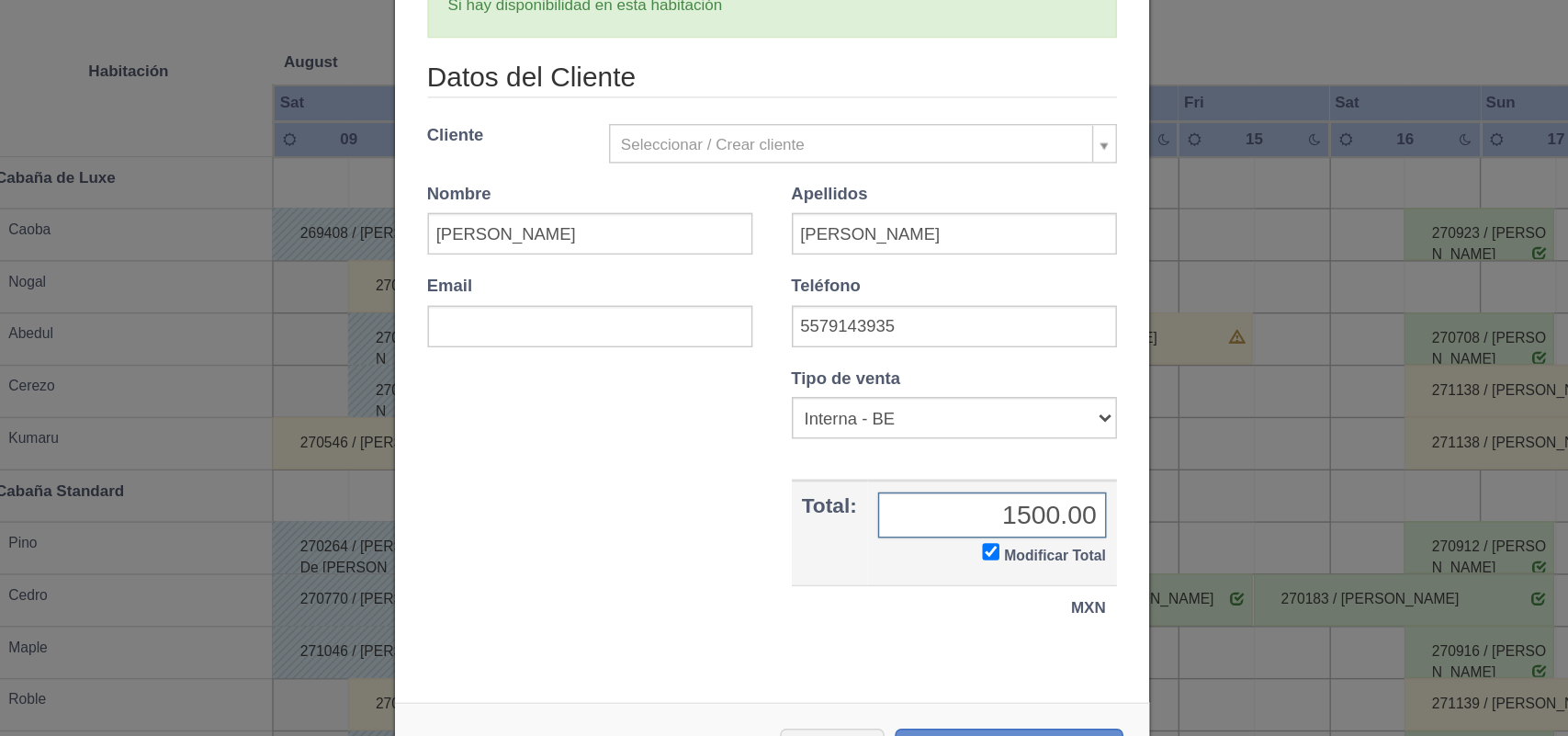
scroll to position [106, 0]
click at [611, 370] on input "text" at bounding box center [656, 375] width 229 height 30
paste input "[EMAIL_ADDRESS][DOMAIN_NAME]"
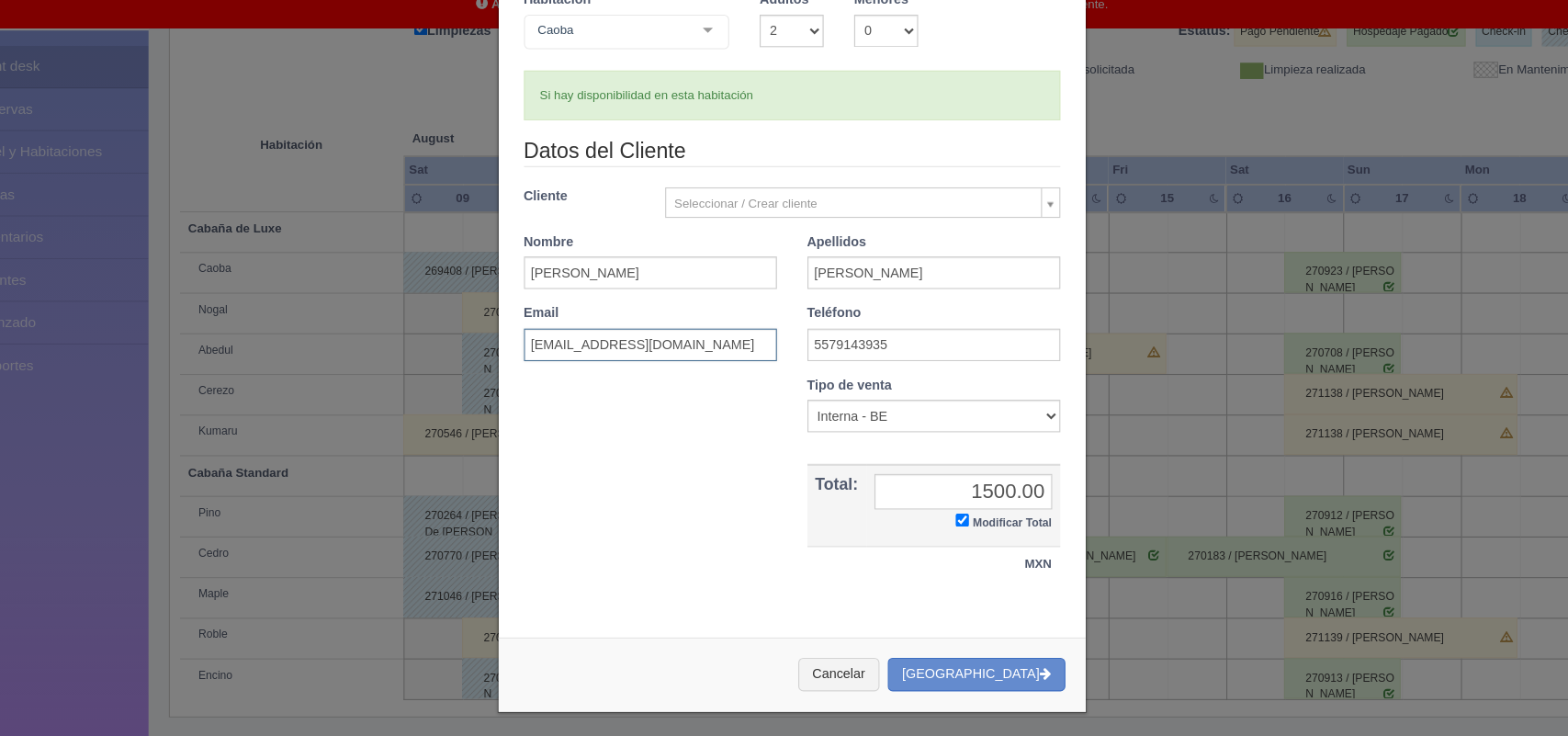
type input "[EMAIL_ADDRESS][DOMAIN_NAME]"
click at [951, 506] on input "1500.00" at bounding box center [940, 508] width 161 height 32
type input "1400.00"
click at [974, 667] on button "[GEOGRAPHIC_DATA]" at bounding box center [951, 674] width 160 height 31
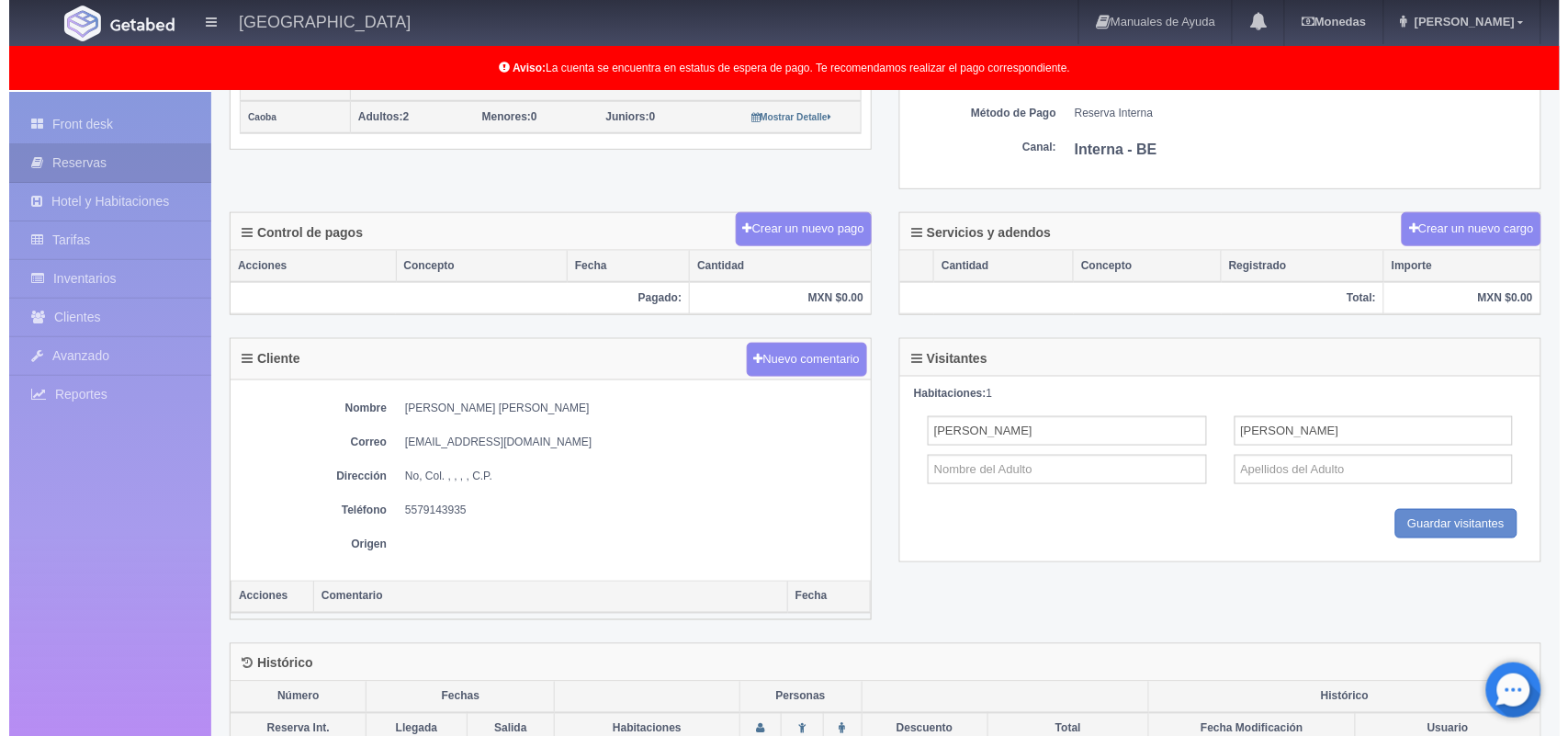
scroll to position [457, 0]
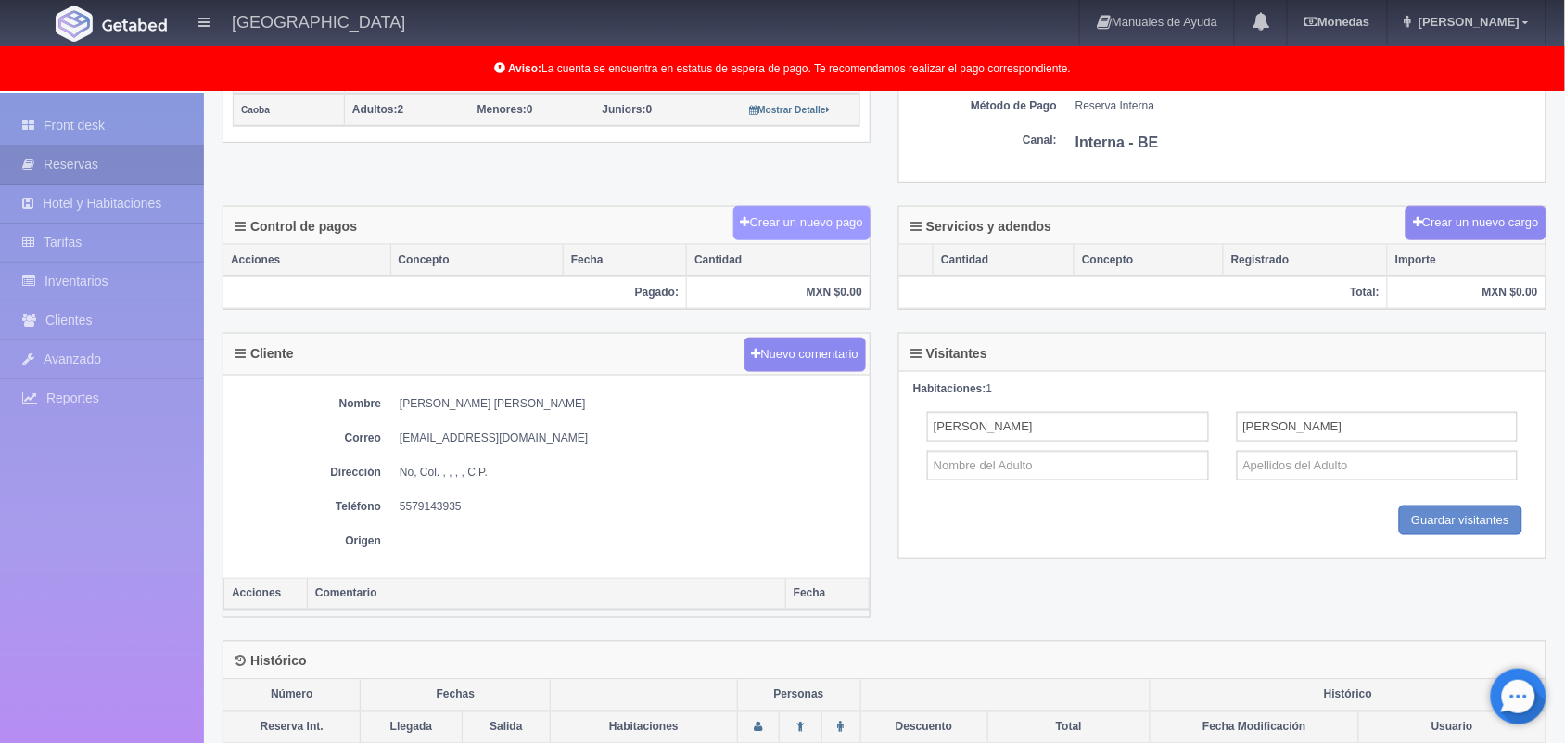
click at [805, 225] on button "Crear un nuevo pago" at bounding box center [801, 223] width 137 height 34
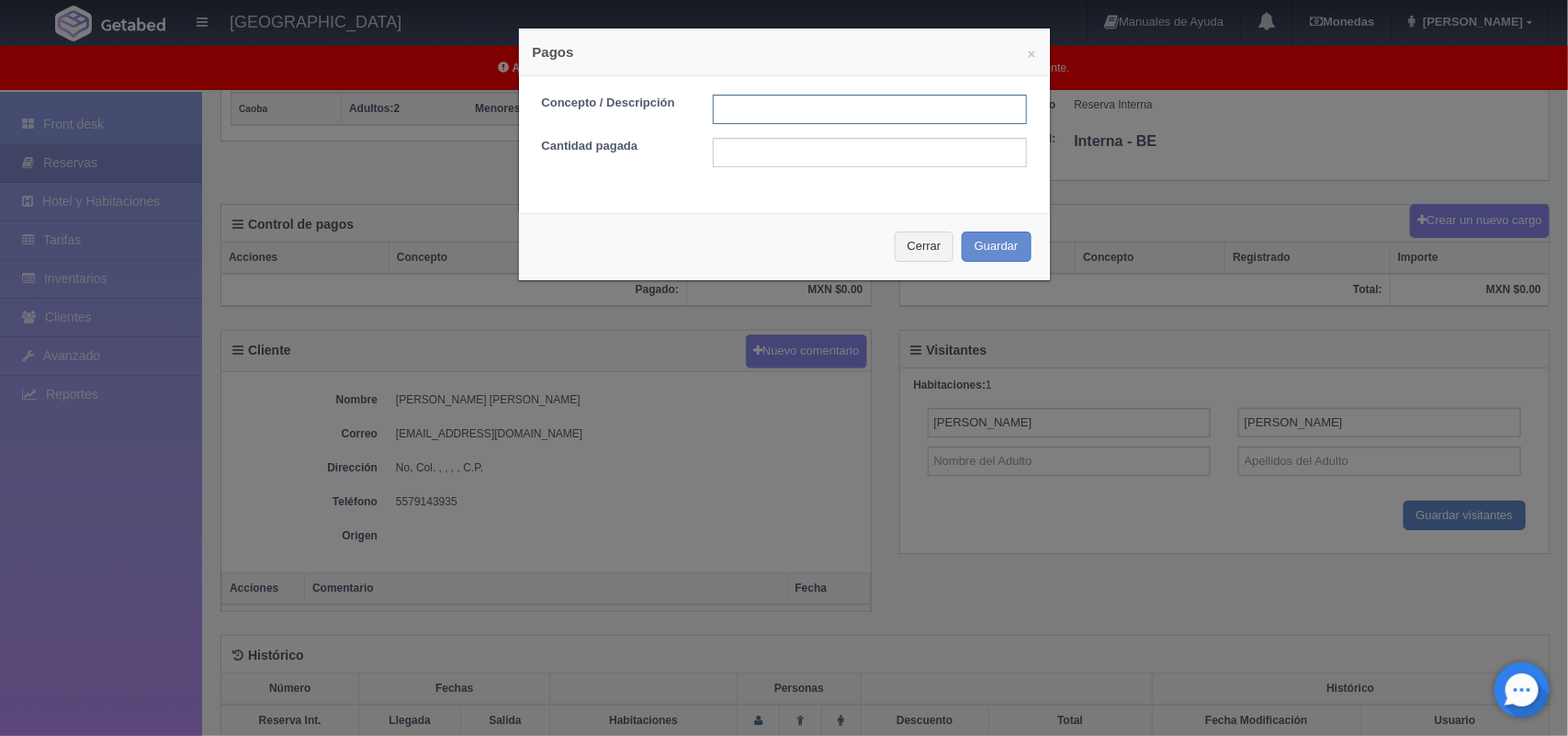
click at [779, 97] on input "text" at bounding box center [869, 109] width 314 height 30
type input "Pago transferencia"
click at [790, 154] on input "text" at bounding box center [869, 153] width 314 height 30
type input "1000.00"
click at [984, 239] on button "Guardar" at bounding box center [997, 247] width 69 height 31
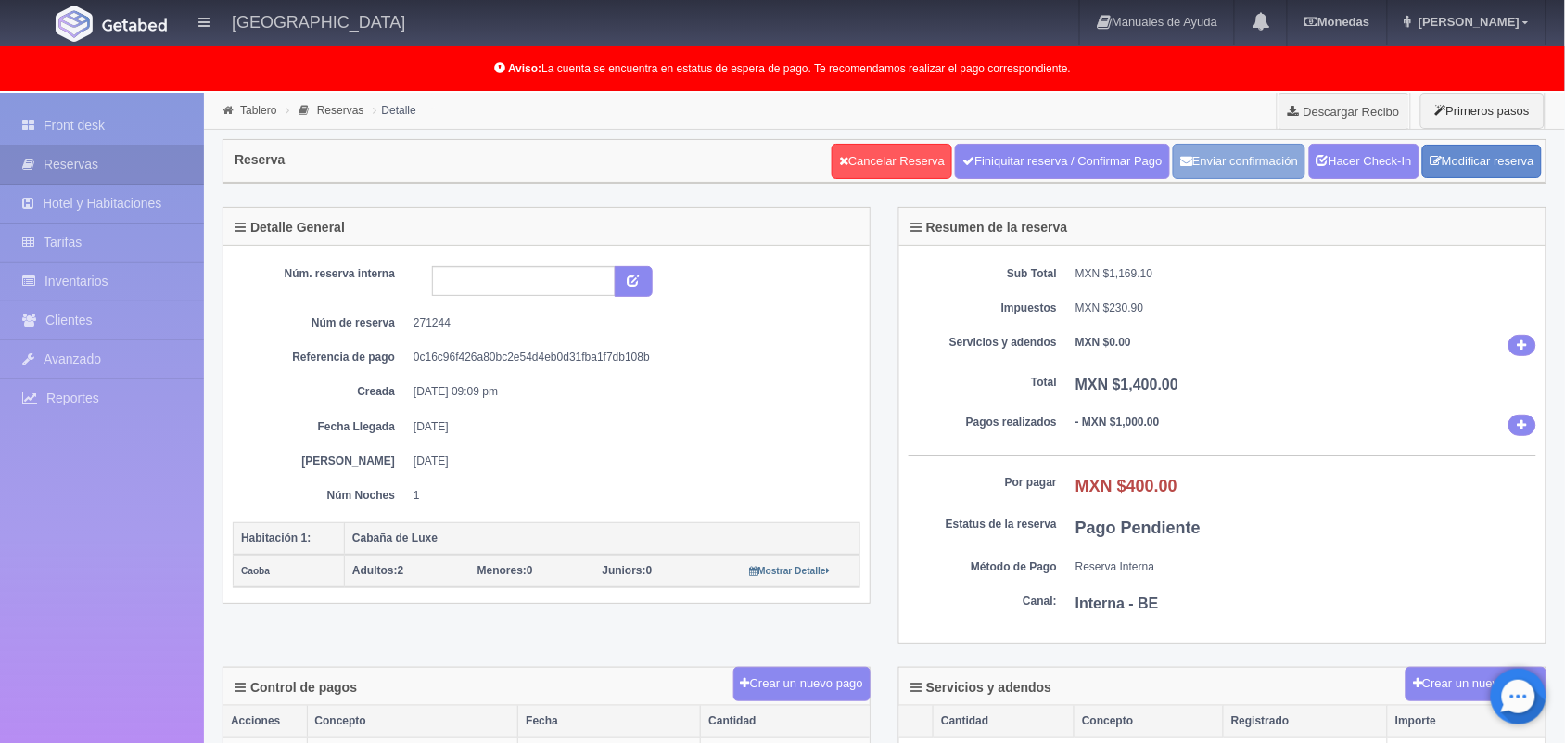
click at [1208, 159] on button "Enviar confirmación" at bounding box center [1239, 161] width 133 height 35
drag, startPoint x: 410, startPoint y: 329, endPoint x: 468, endPoint y: 325, distance: 58.5
click at [468, 325] on dl "Núm de reserva 271244" at bounding box center [547, 323] width 600 height 16
